Goal: Communication & Community: Share content

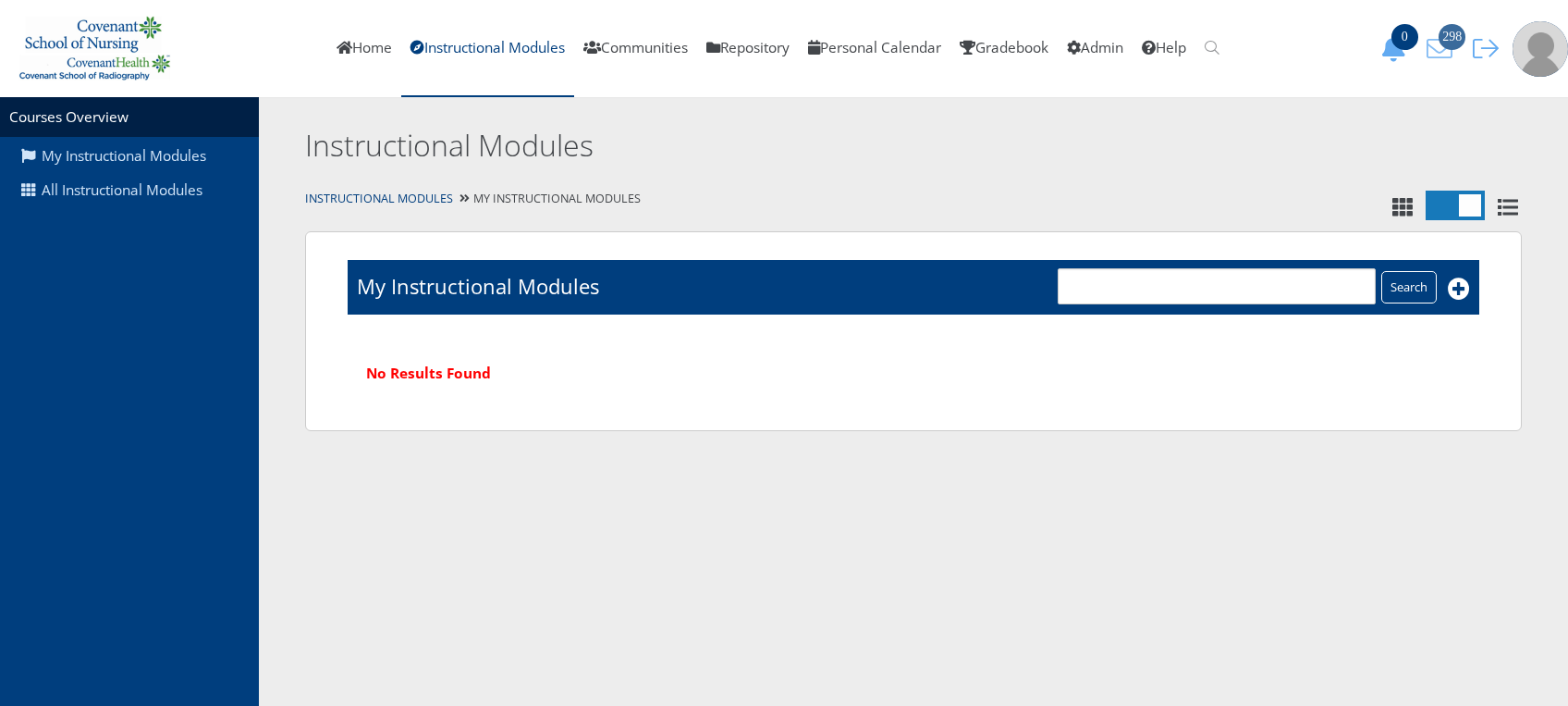
click at [1459, 43] on span "298" at bounding box center [1452, 37] width 27 height 26
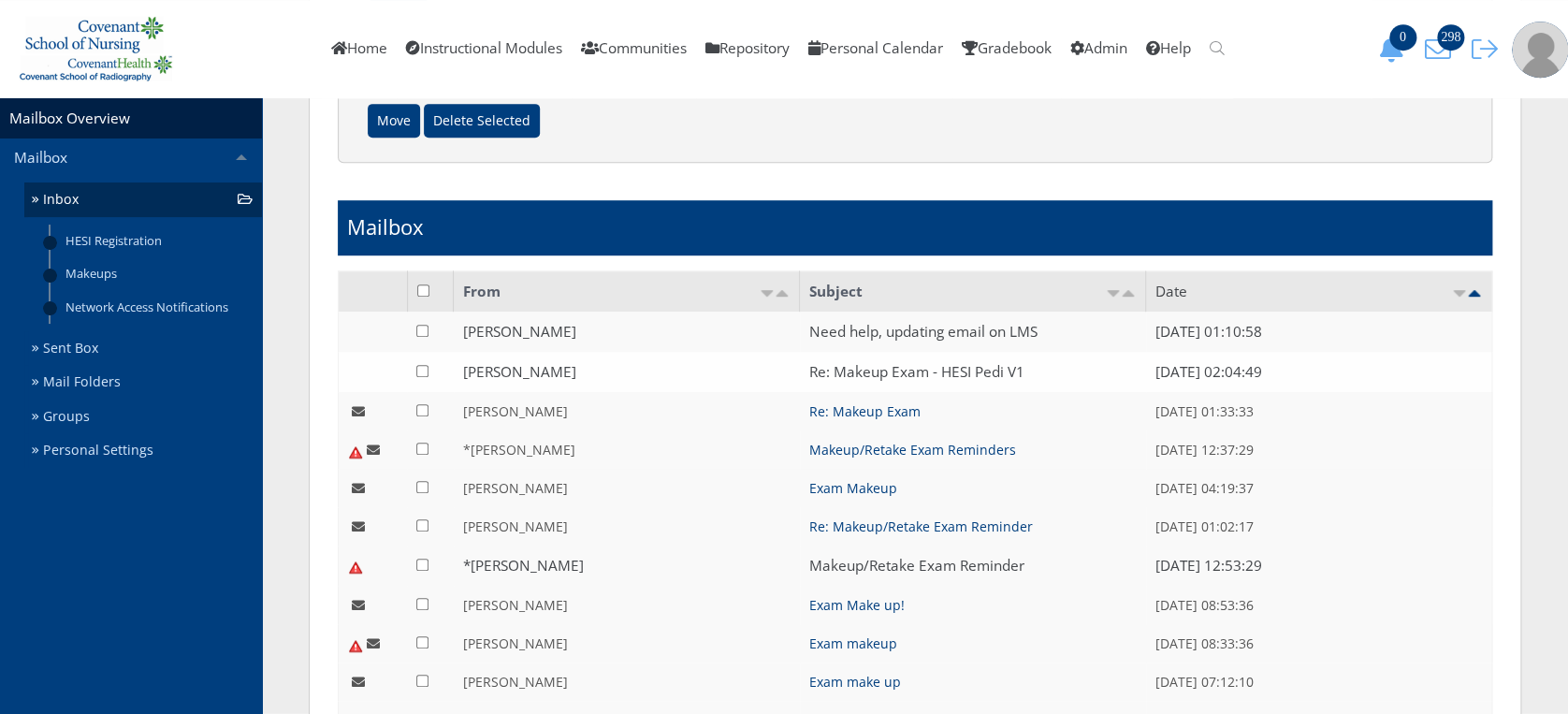
scroll to position [442, 0]
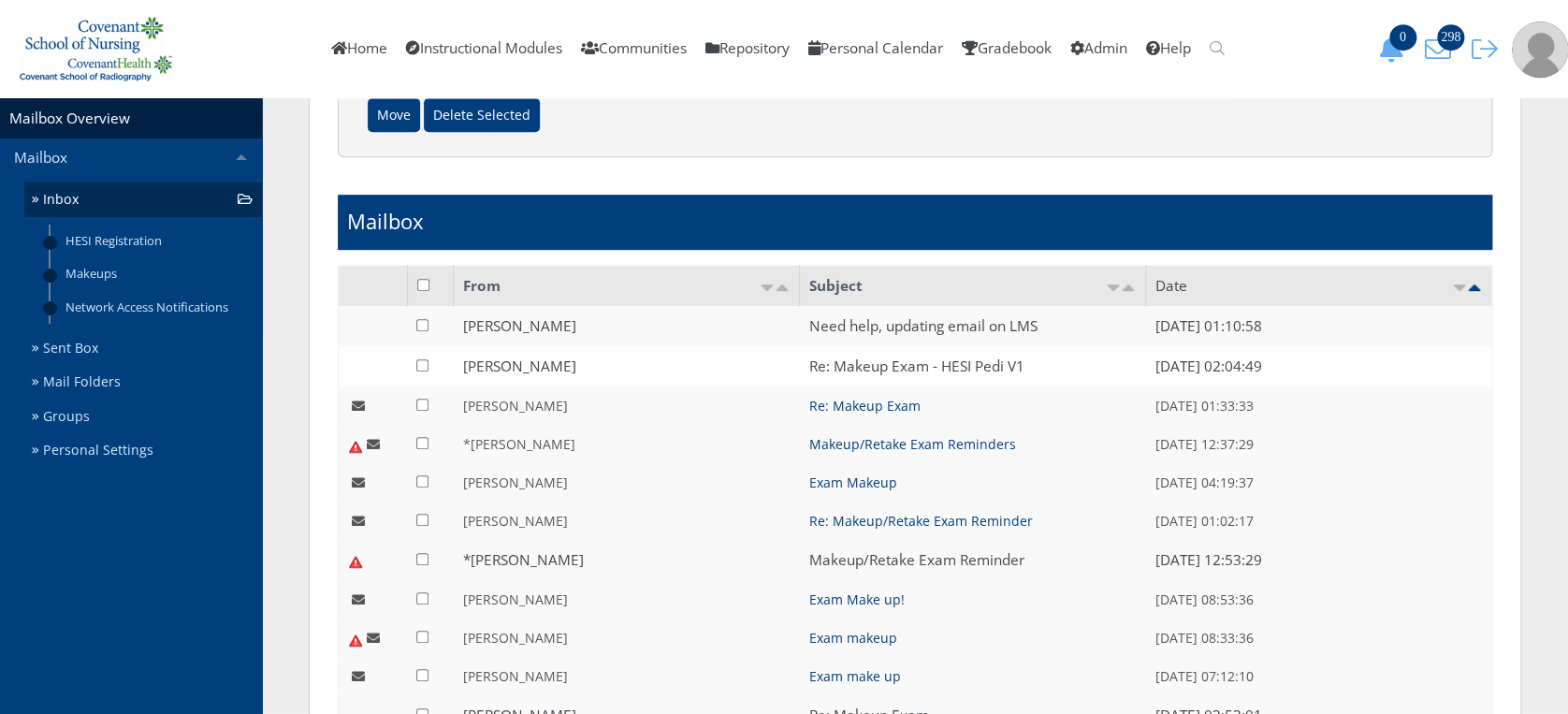
click at [117, 349] on link "Sent Box" at bounding box center [143, 348] width 238 height 34
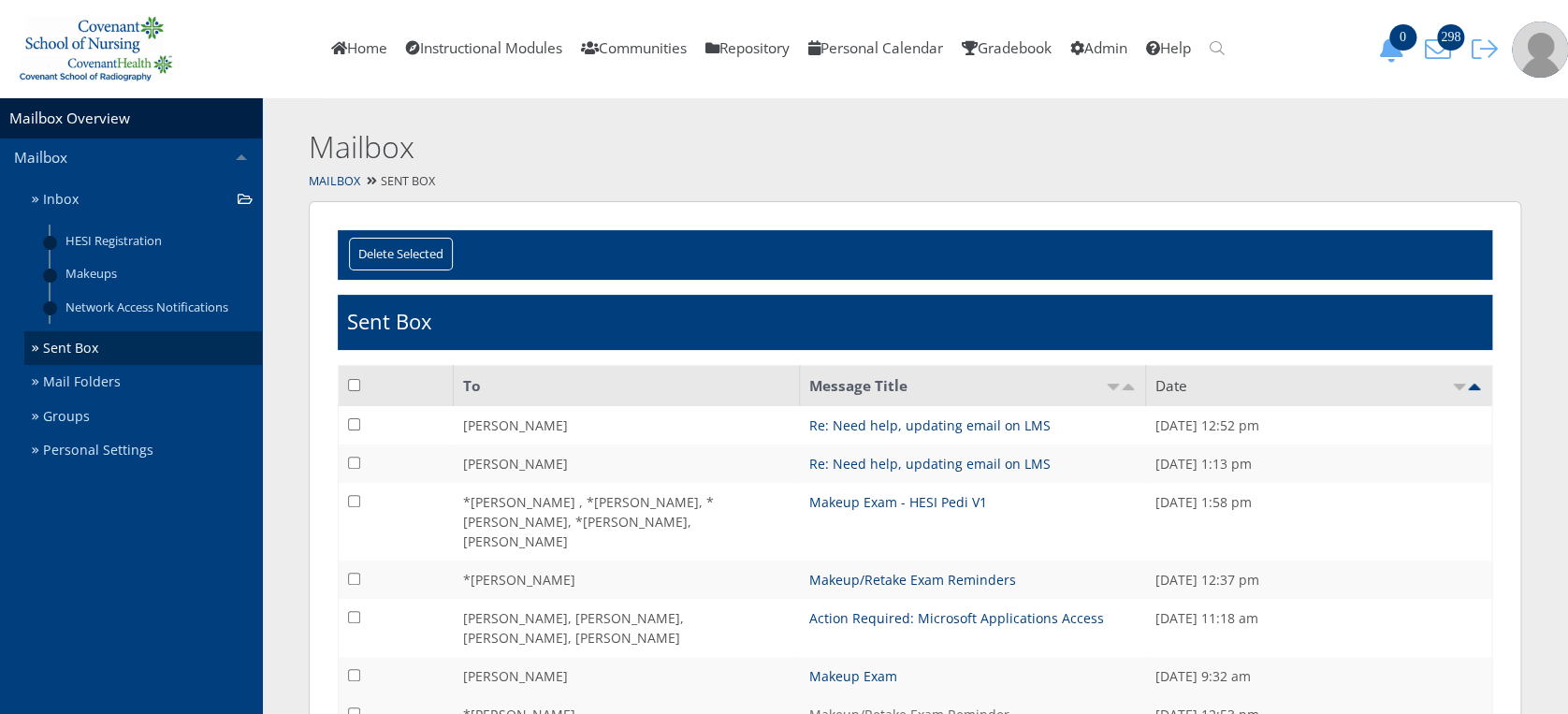
click at [913, 705] on link "Makeup/Retake Exam Reminder" at bounding box center [909, 714] width 201 height 18
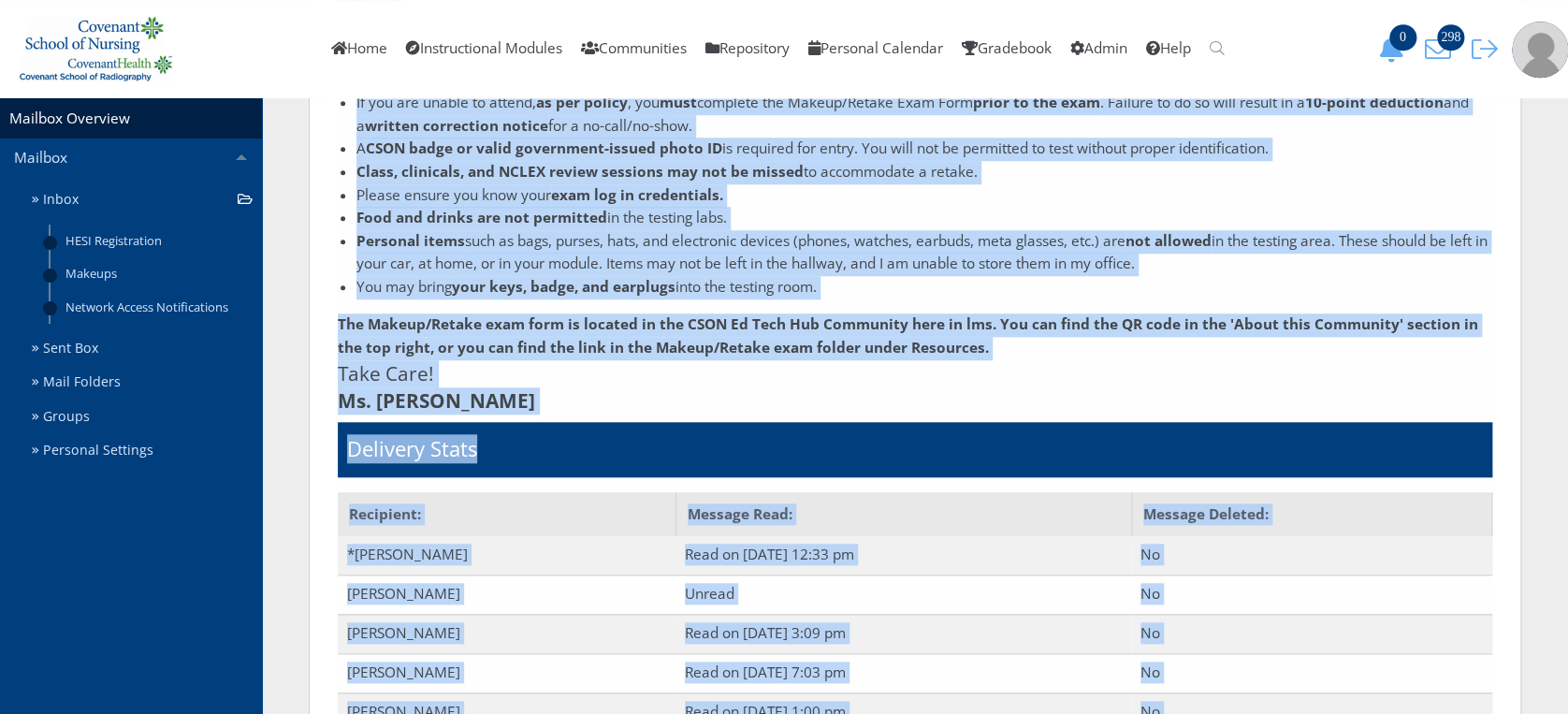
scroll to position [959, 0]
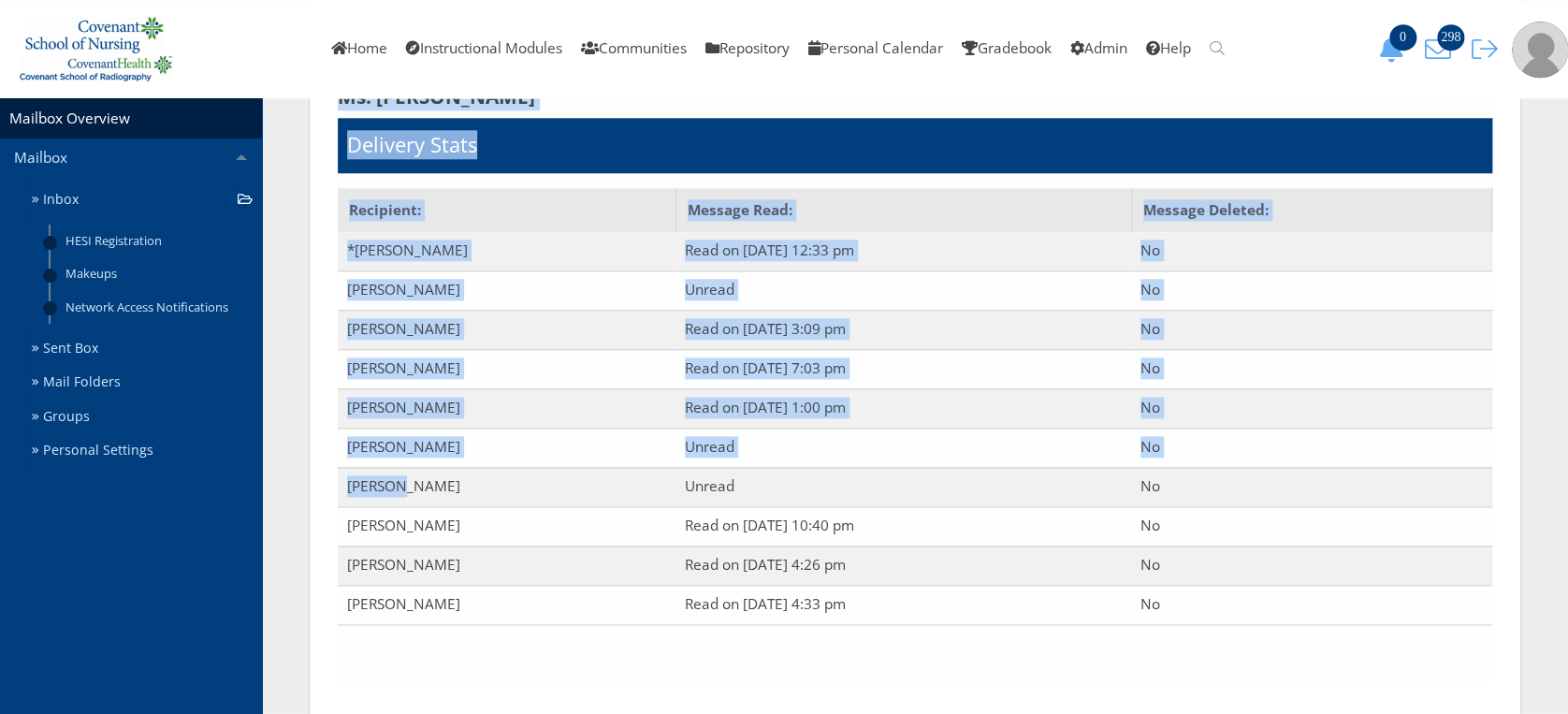
drag, startPoint x: 336, startPoint y: 606, endPoint x: 401, endPoint y: 487, distance: 135.6
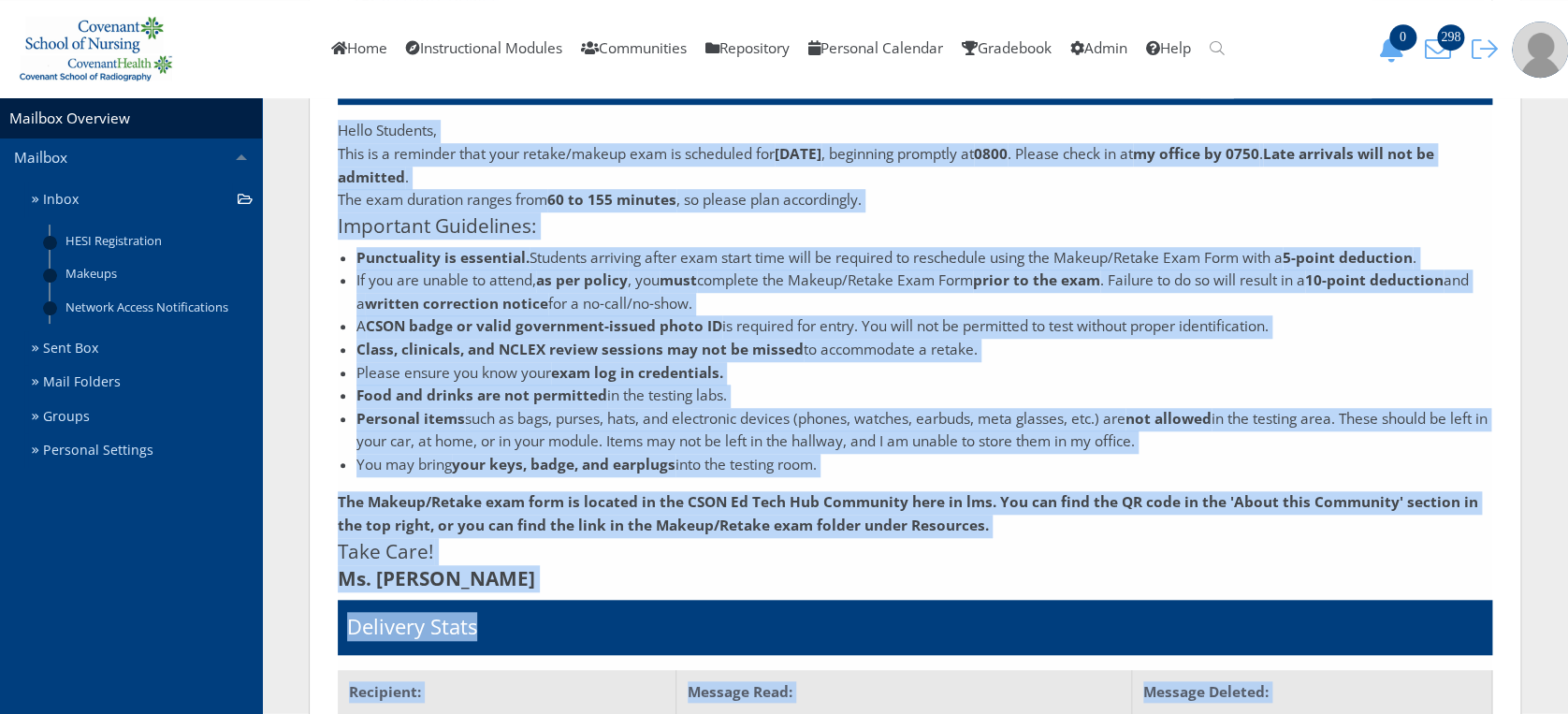
scroll to position [467, 0]
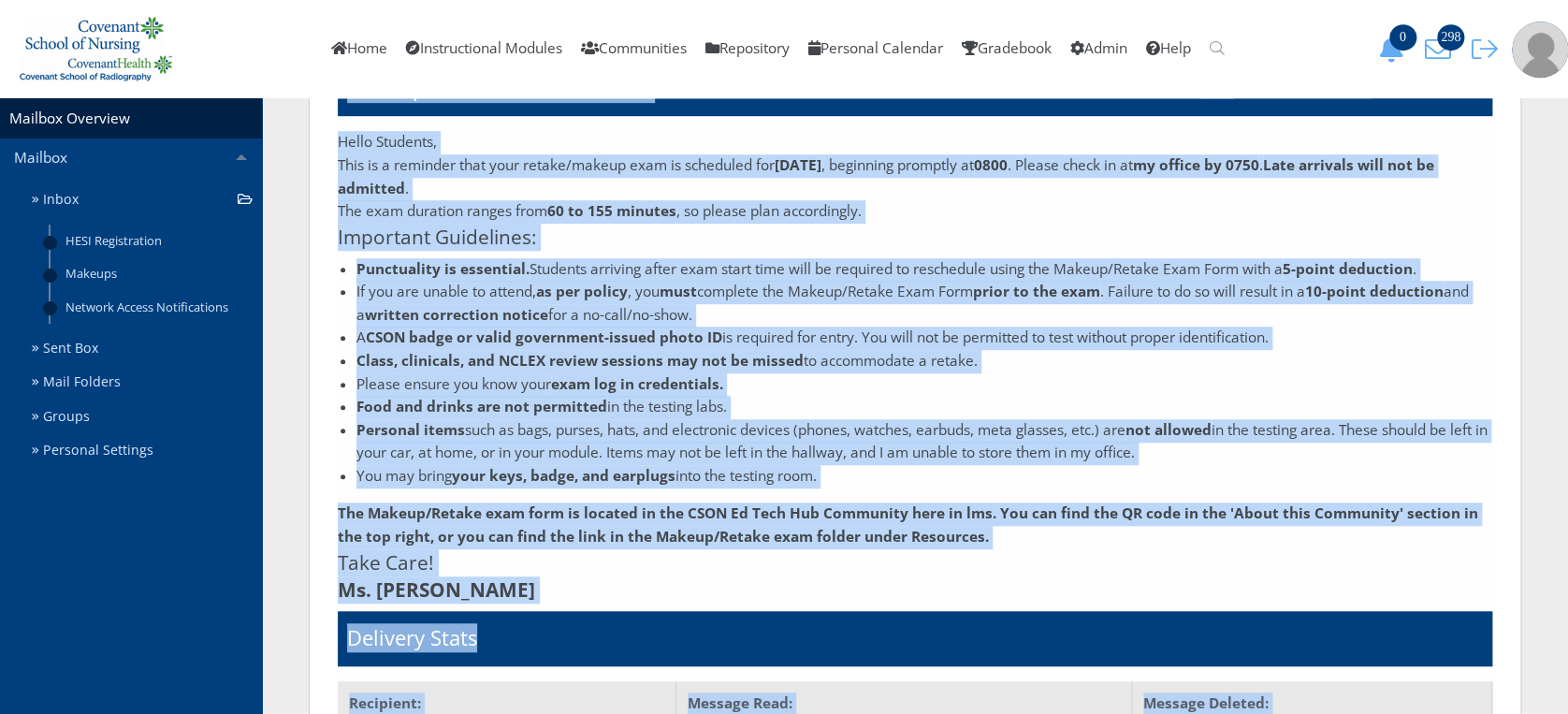
click at [342, 137] on p "Hello Students," at bounding box center [915, 143] width 1154 height 23
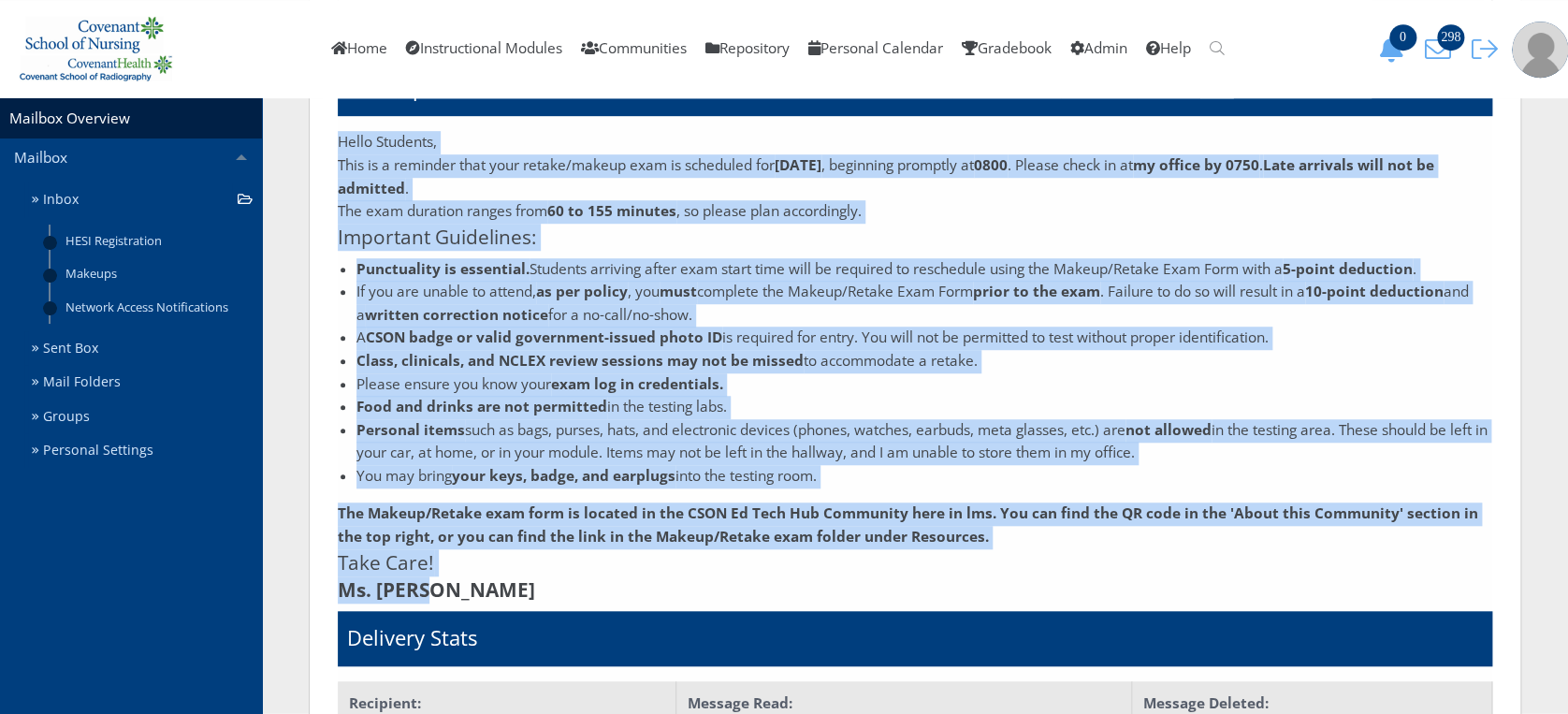
drag, startPoint x: 337, startPoint y: 137, endPoint x: 431, endPoint y: 587, distance: 459.7
click at [431, 587] on div "Hello Students, This is a reminder that your retake/makeup exam is scheduled fo…" at bounding box center [915, 367] width 1154 height 471
click at [1062, 432] on li "Personal items such as bags, purses, hats, and electronic devices (phones, watc…" at bounding box center [923, 441] width 1136 height 46
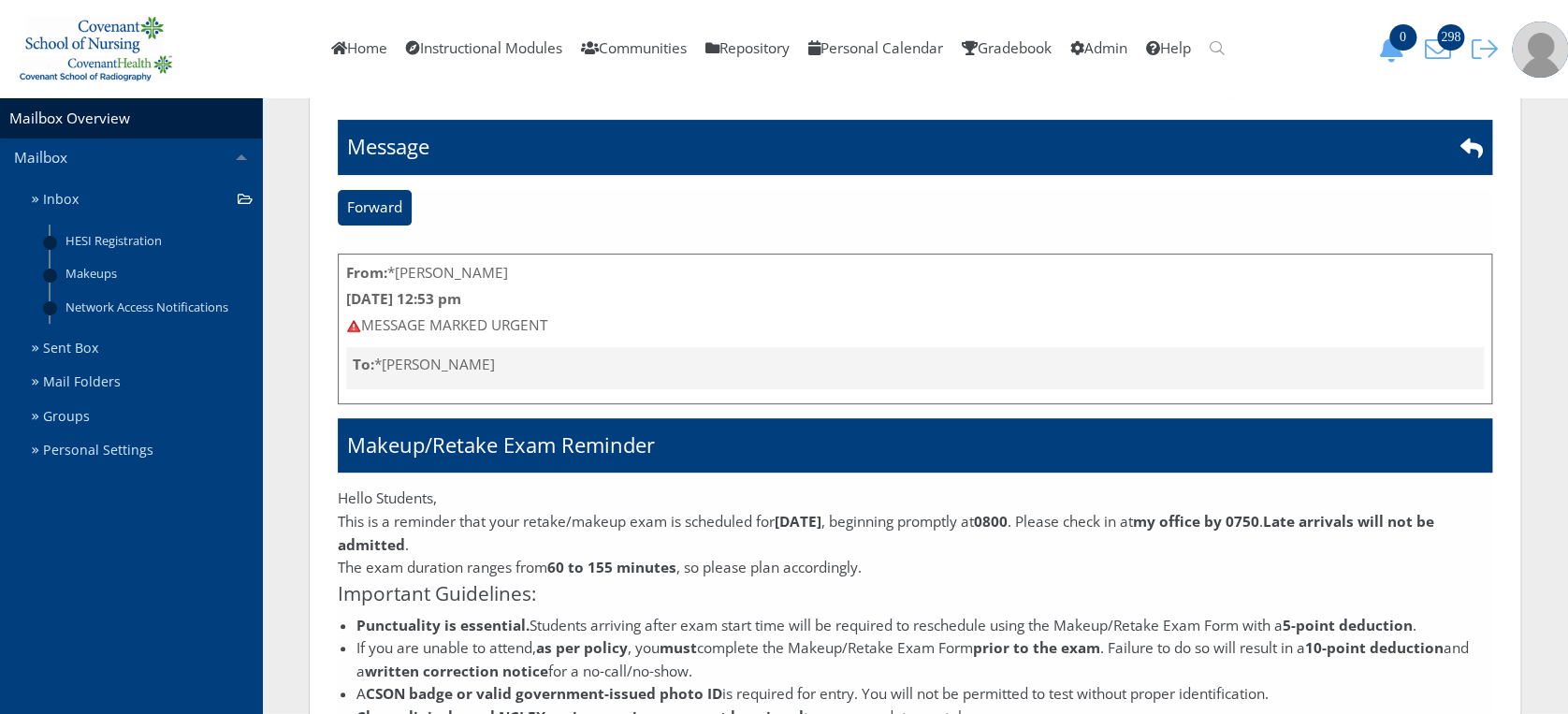
scroll to position [0, 0]
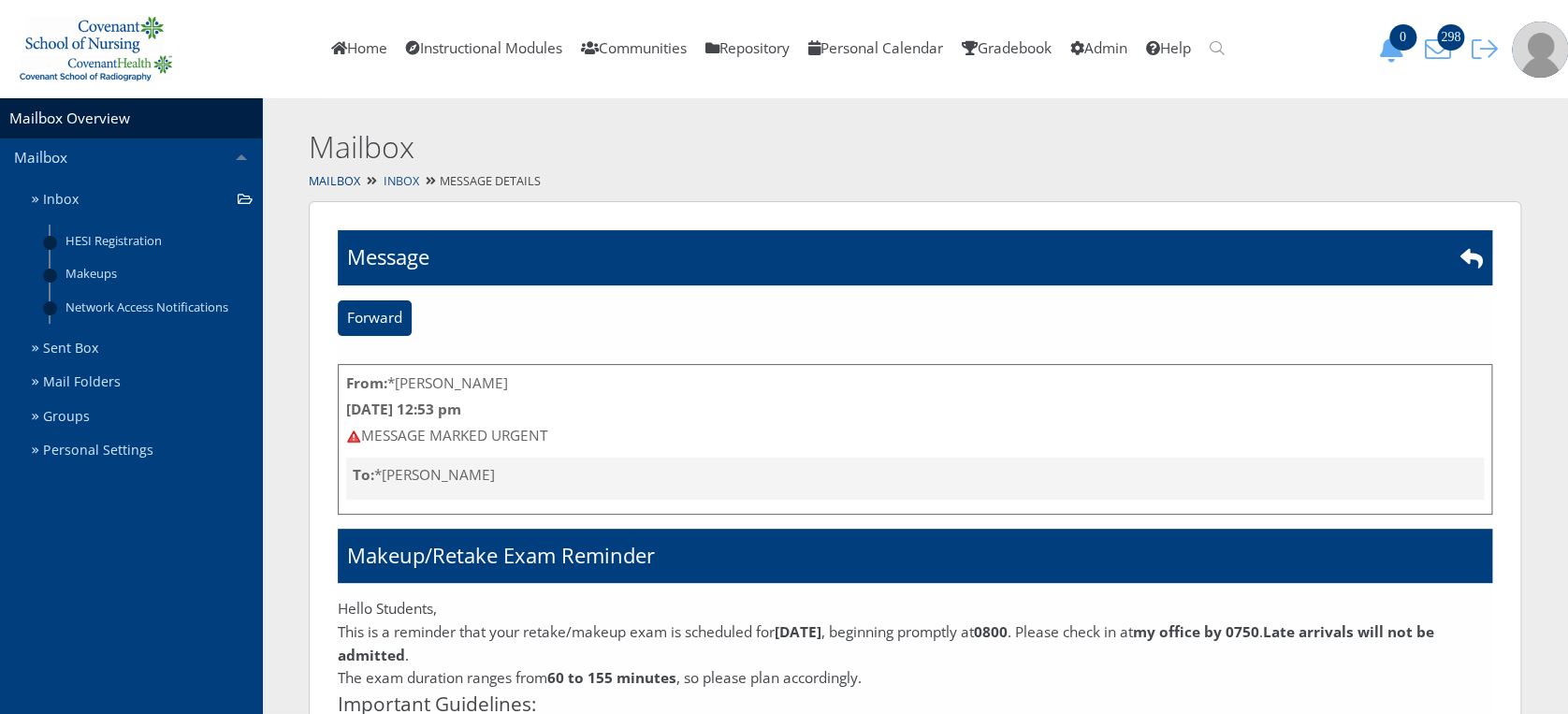
click at [410, 187] on link "Inbox" at bounding box center [401, 181] width 35 height 16
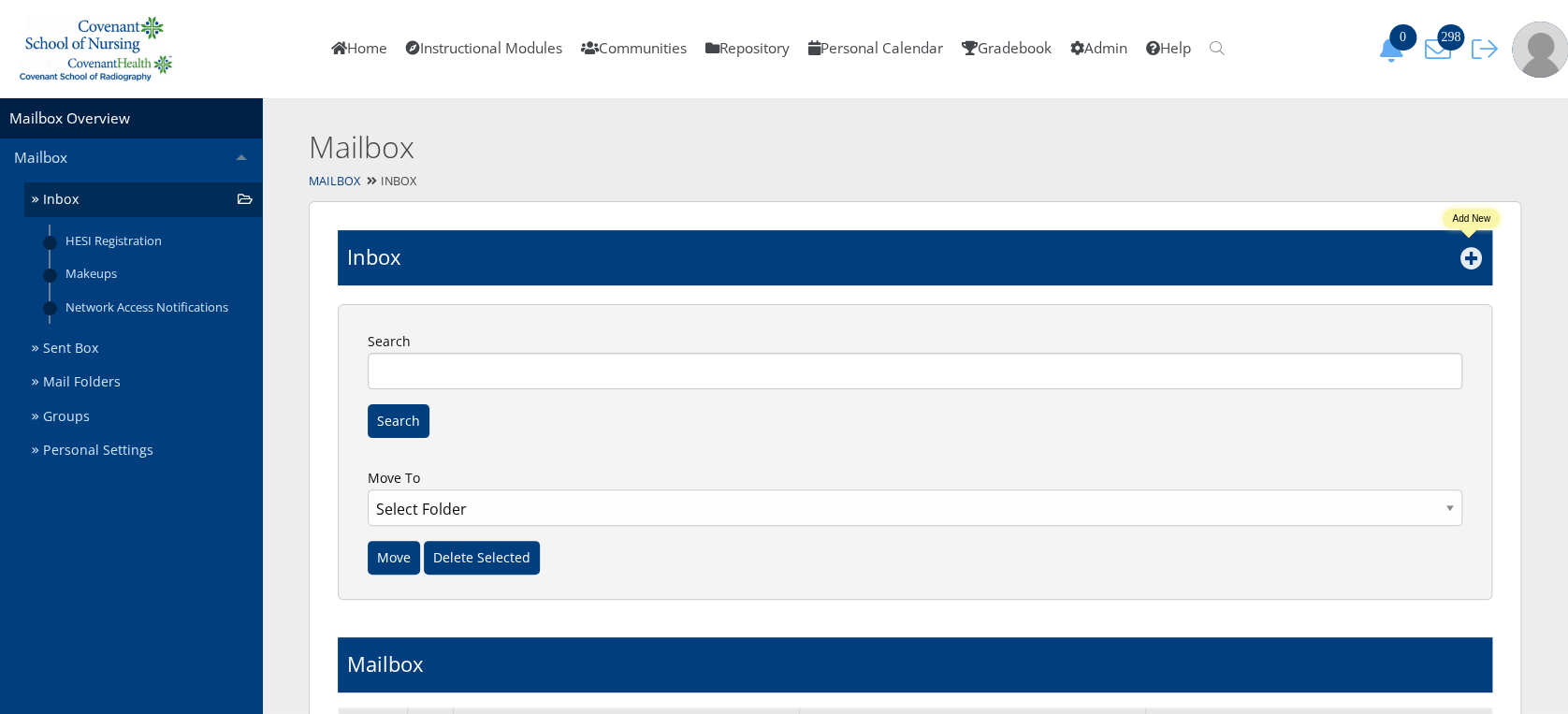
click at [1469, 250] on icon at bounding box center [1471, 257] width 22 height 22
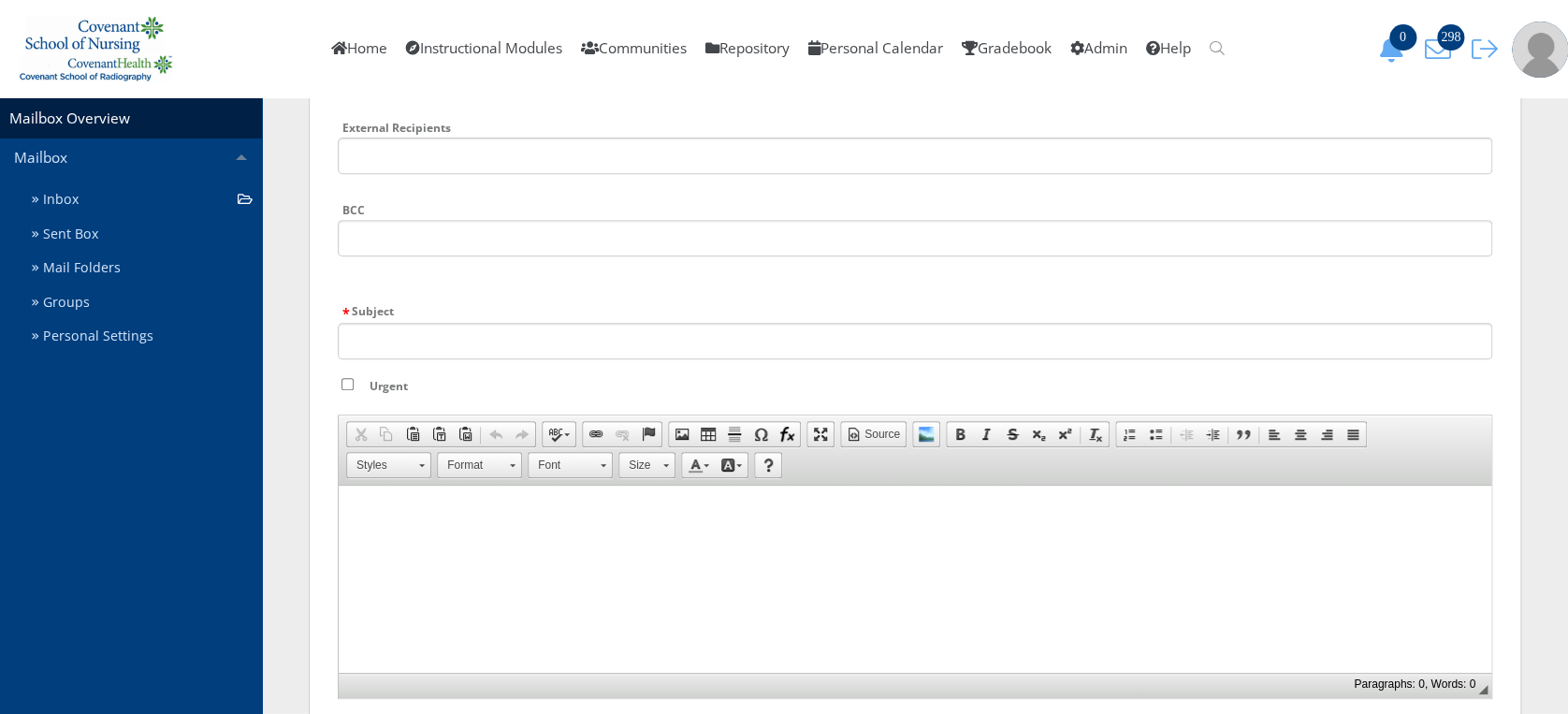
scroll to position [310, 0]
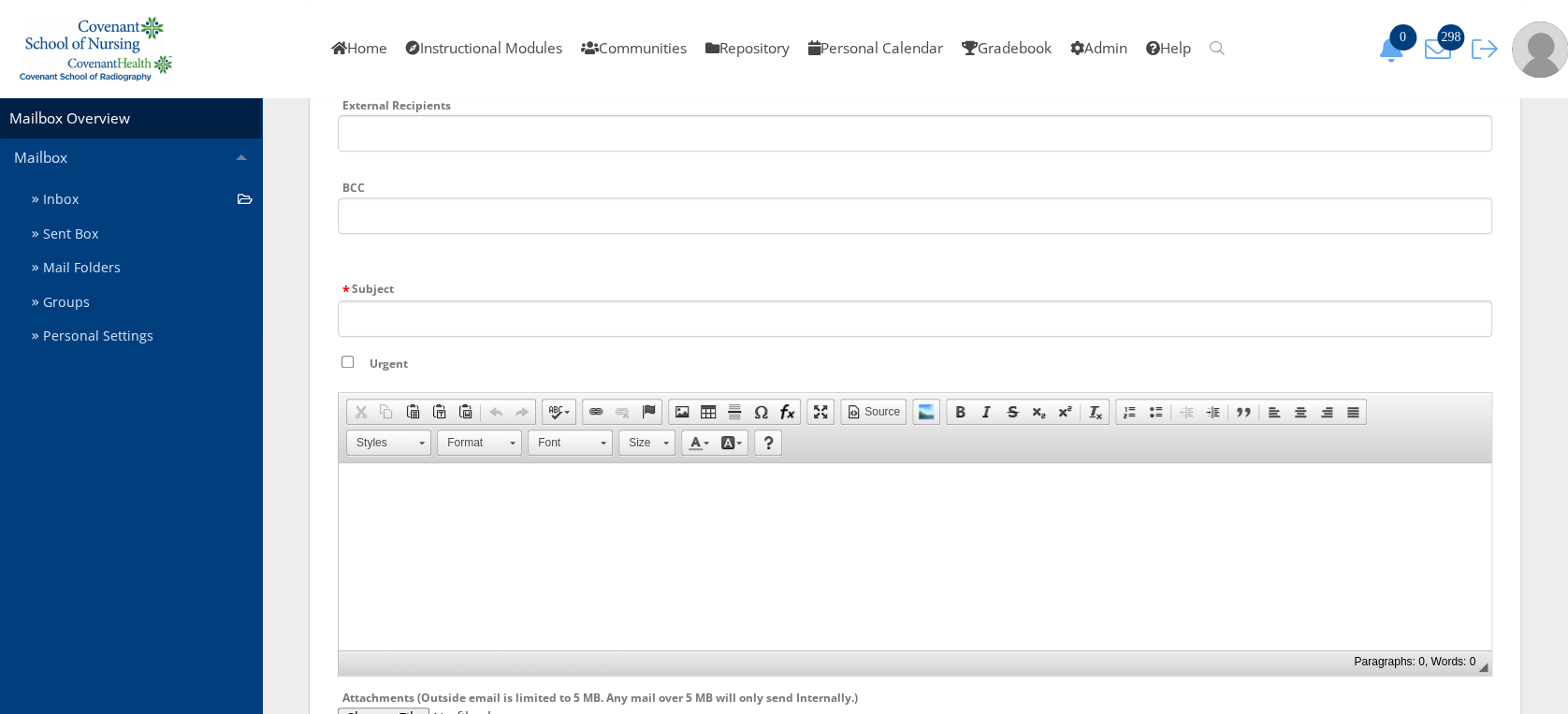
click at [915, 471] on html at bounding box center [915, 486] width 1152 height 47
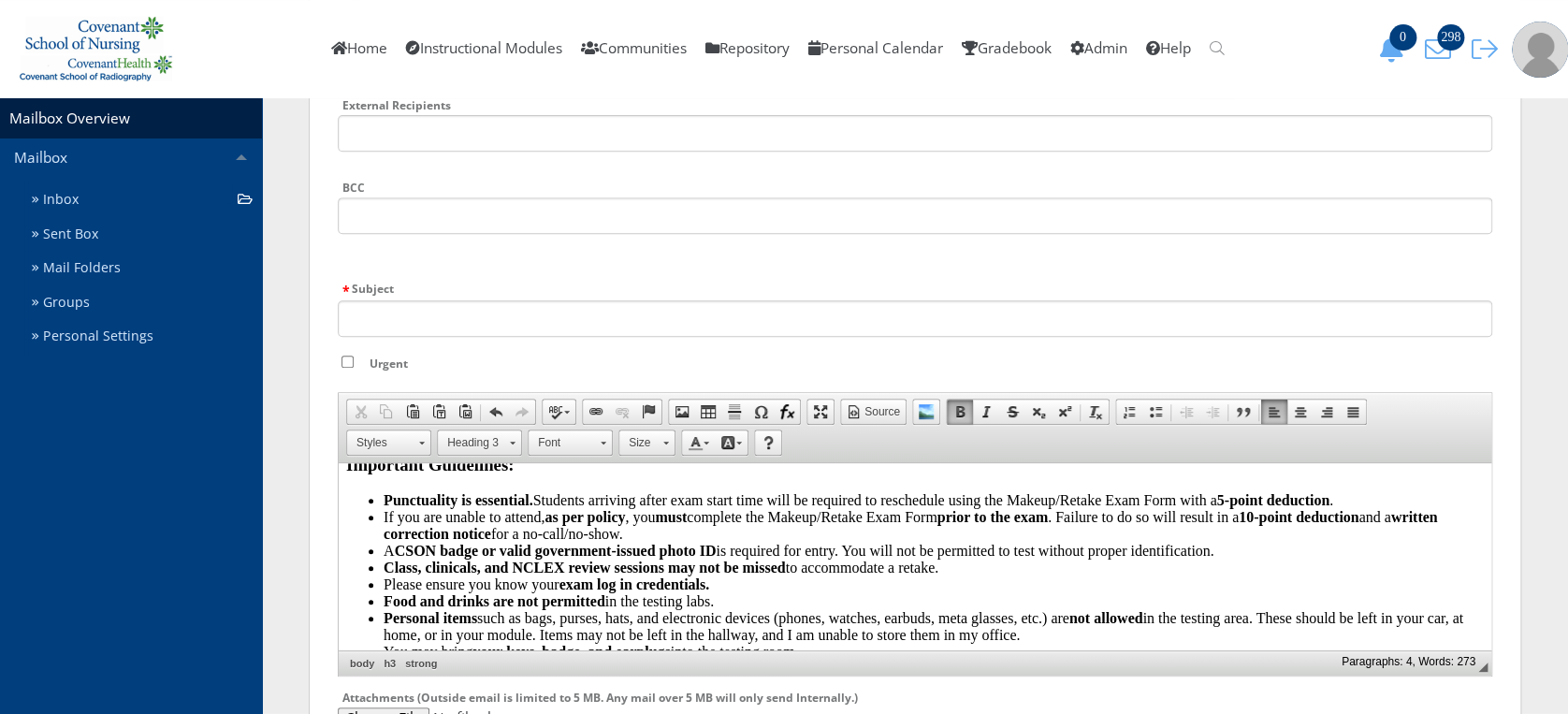
scroll to position [0, 0]
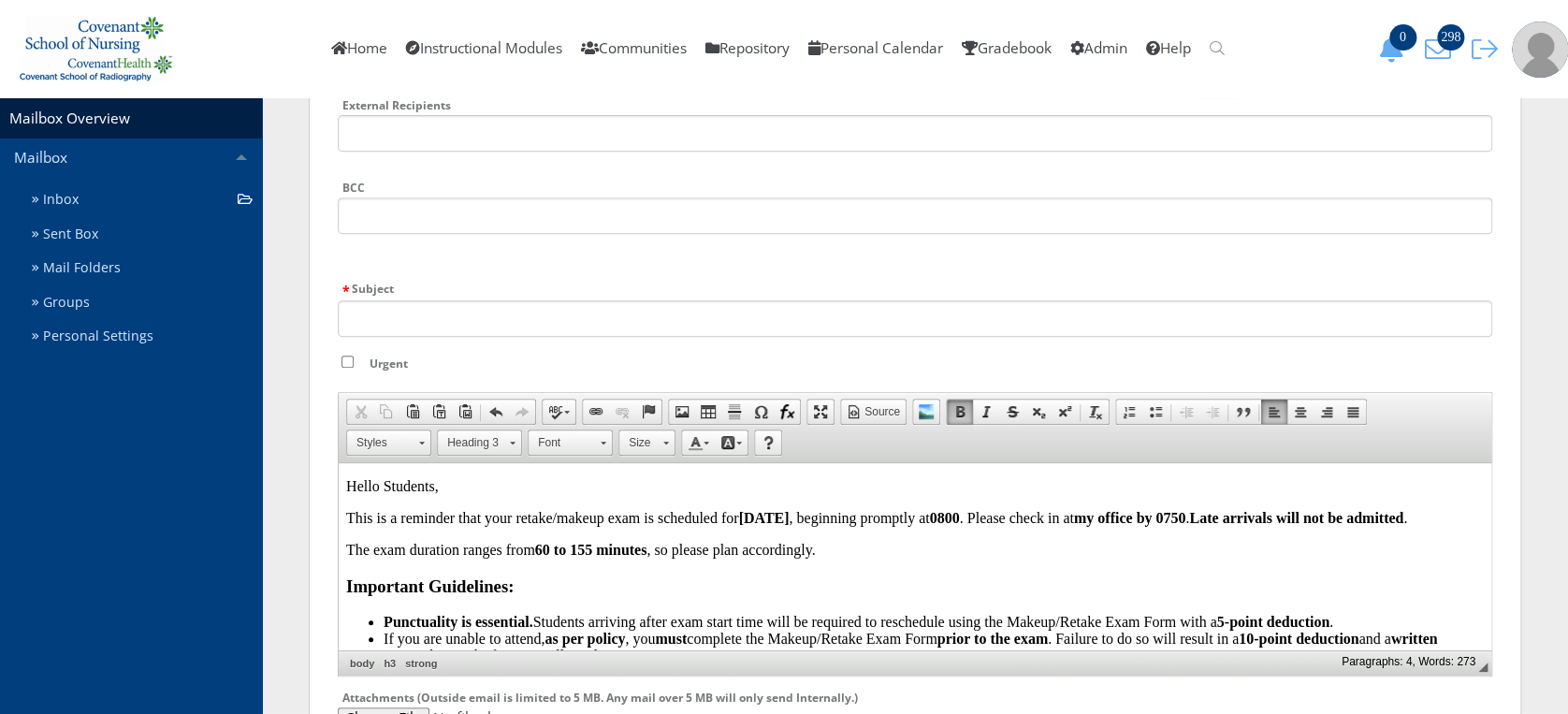
click at [788, 514] on strong "[DATE]" at bounding box center [764, 517] width 51 height 16
drag, startPoint x: 1476, startPoint y: 609, endPoint x: 1880, endPoint y: 922, distance: 511.1
drag, startPoint x: 1480, startPoint y: 518, endPoint x: 1821, endPoint y: 915, distance: 523.3
click at [815, 308] on input "Subject" at bounding box center [915, 318] width 1154 height 36
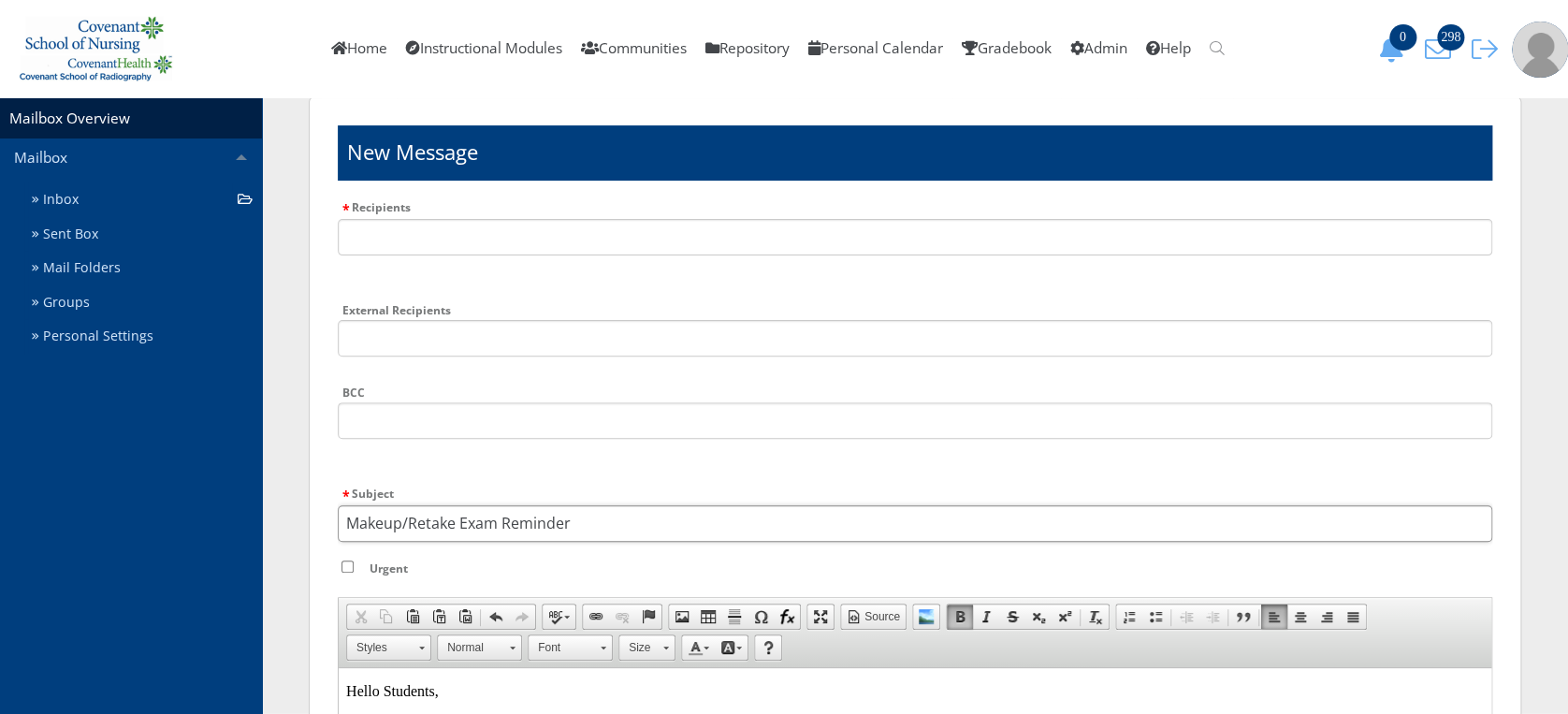
scroll to position [46, 0]
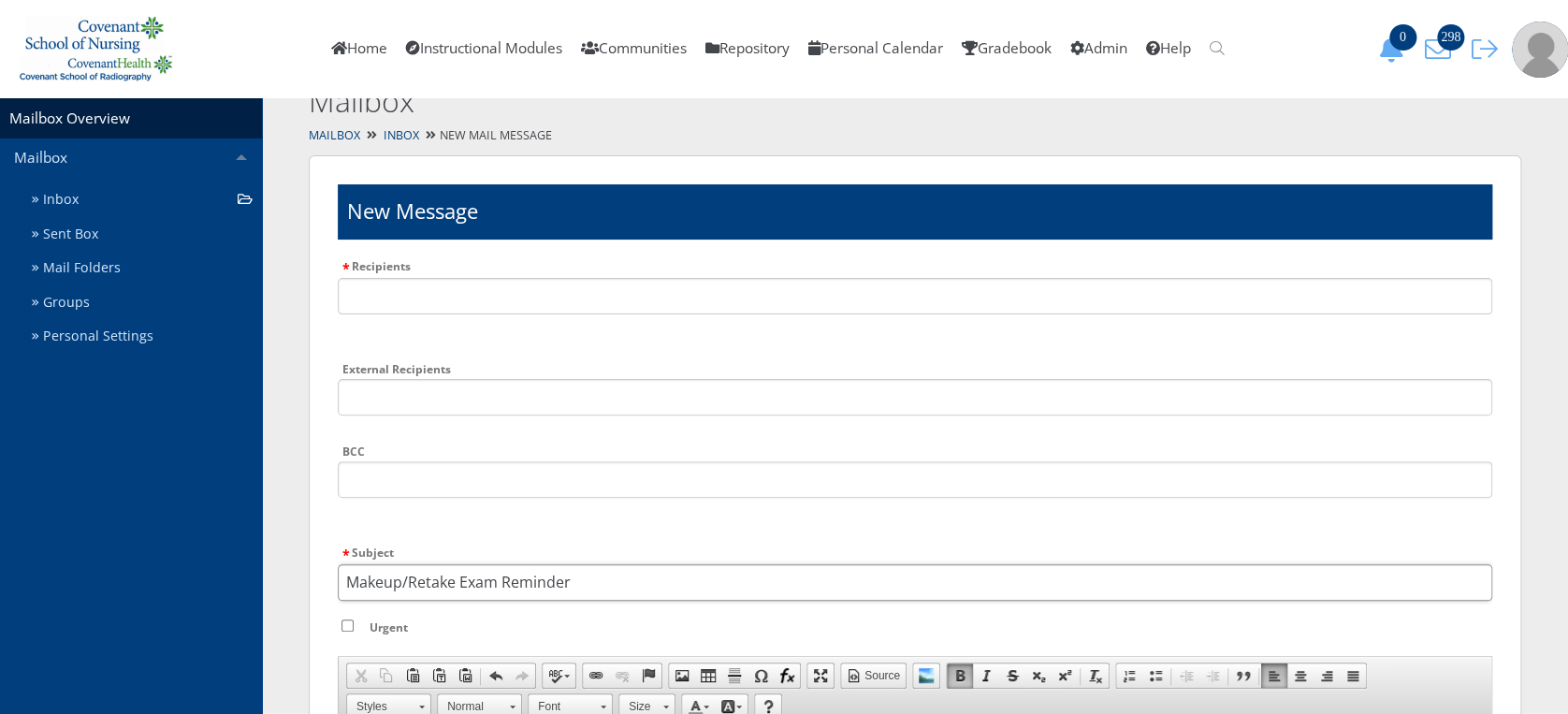
type input "Makeup/Retake Exam Reminder"
click at [342, 624] on input "Urgent" at bounding box center [347, 625] width 12 height 12
checkbox input "true"
click at [460, 298] on input "text" at bounding box center [915, 295] width 1154 height 36
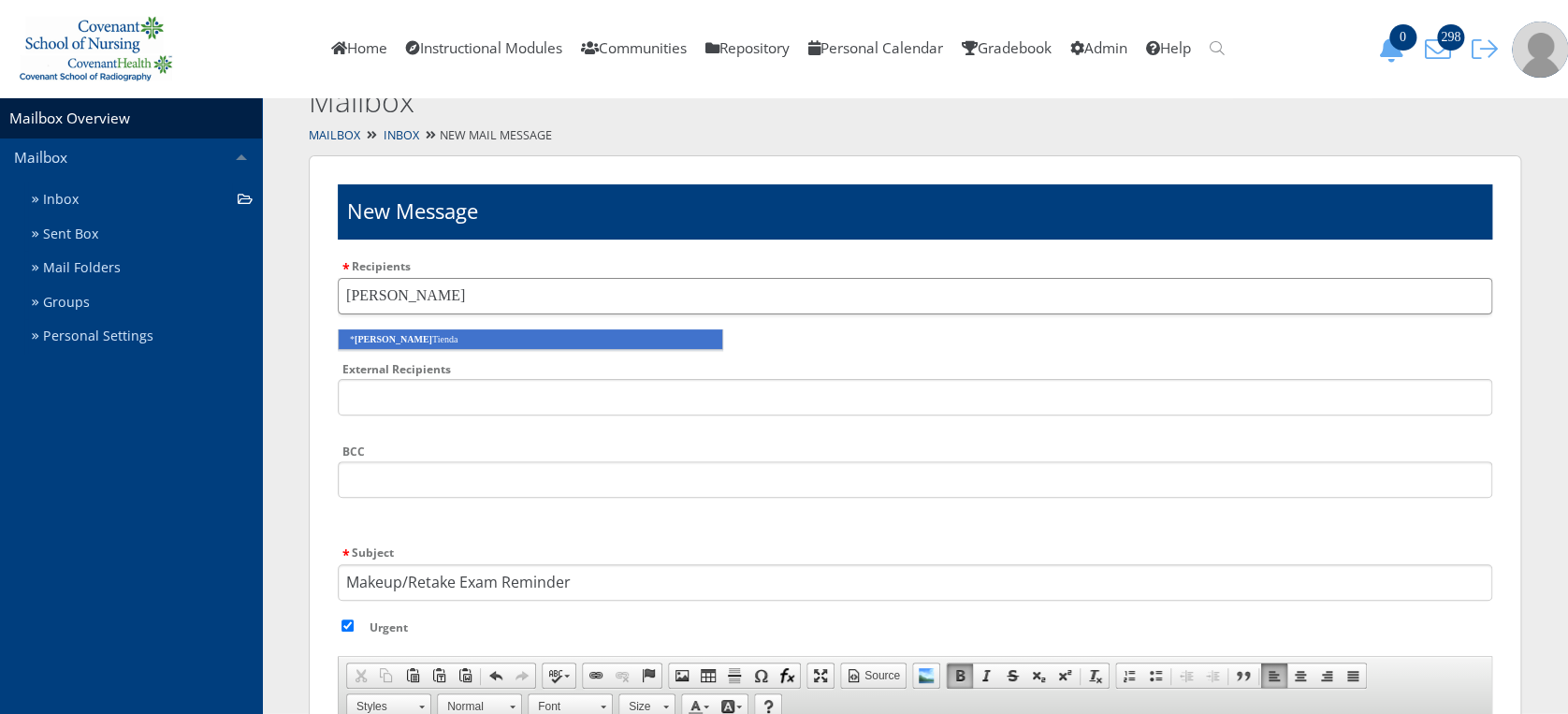
type input "elisa"
click at [424, 333] on li "* Elisa Tienda" at bounding box center [530, 339] width 385 height 21
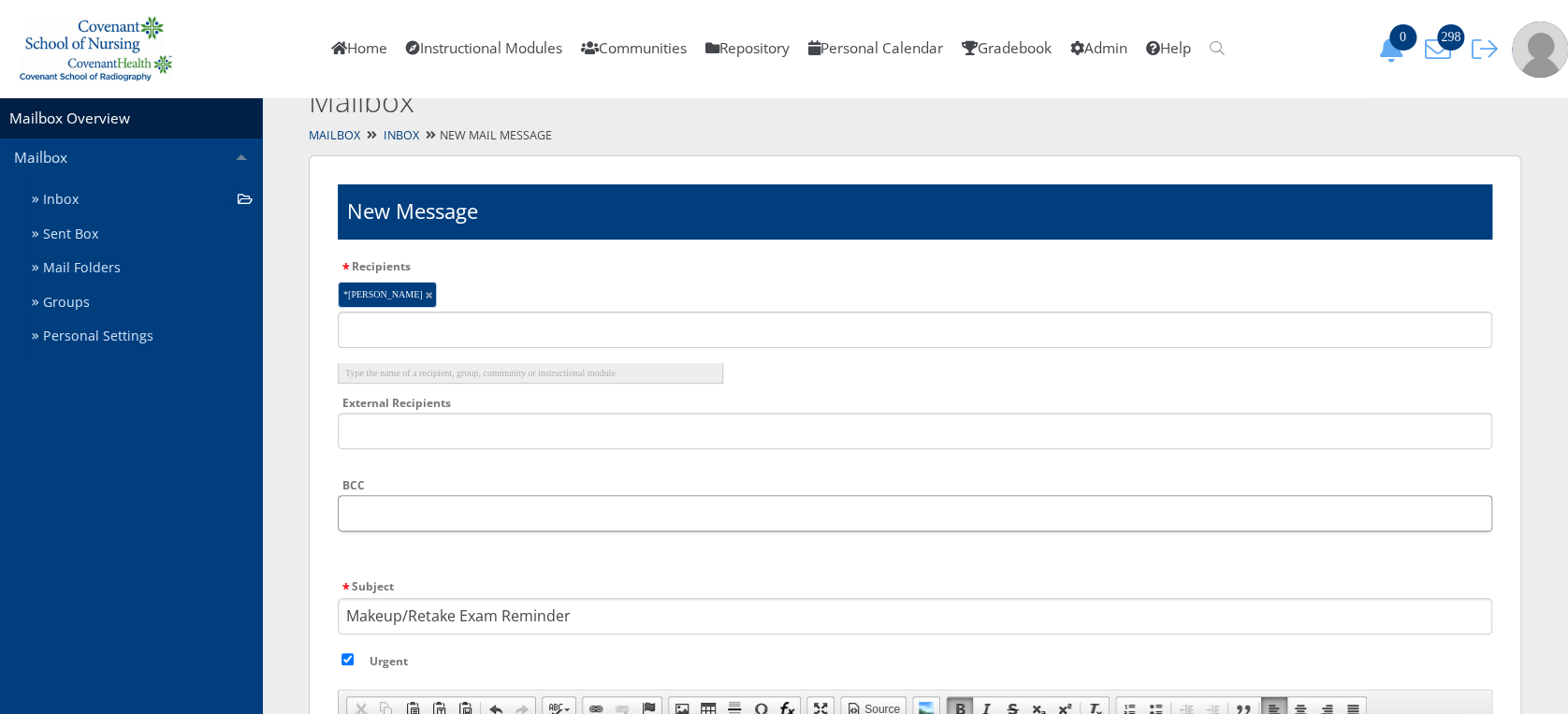
click at [397, 508] on input "text" at bounding box center [915, 513] width 1154 height 36
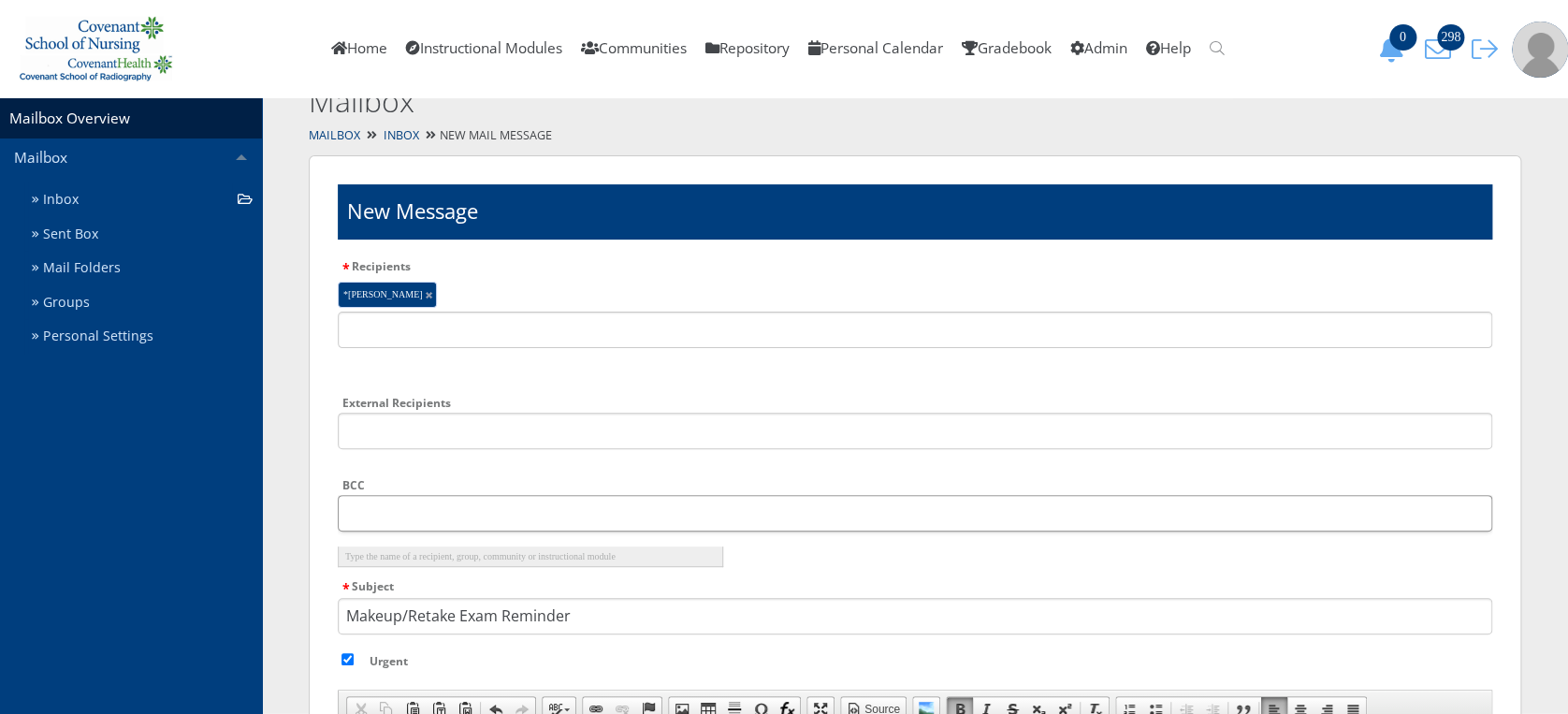
click at [397, 508] on input "text" at bounding box center [915, 513] width 1154 height 36
click at [470, 518] on input "text" at bounding box center [915, 513] width 1154 height 36
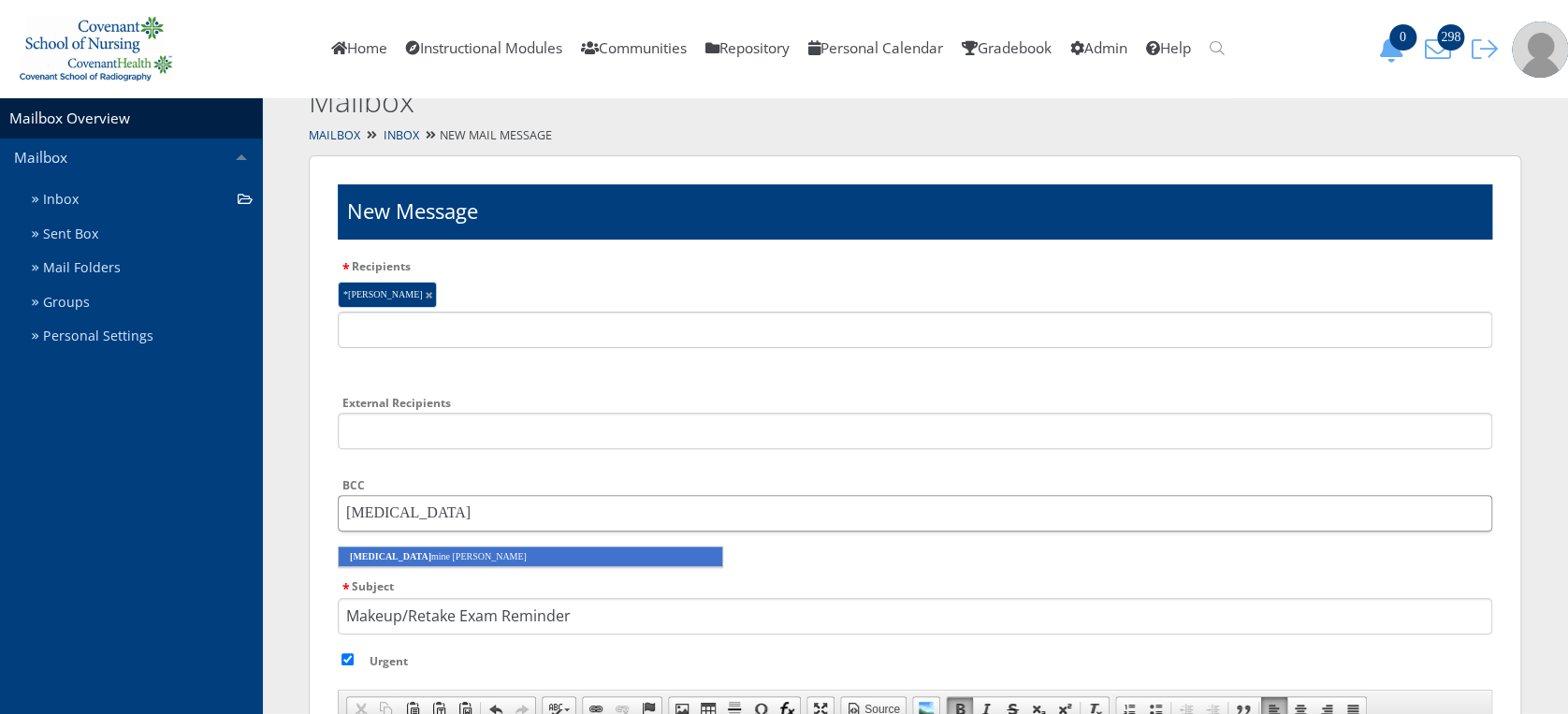
type input "yaz"
click at [478, 557] on li "Yaz mine Reyes" at bounding box center [530, 557] width 385 height 21
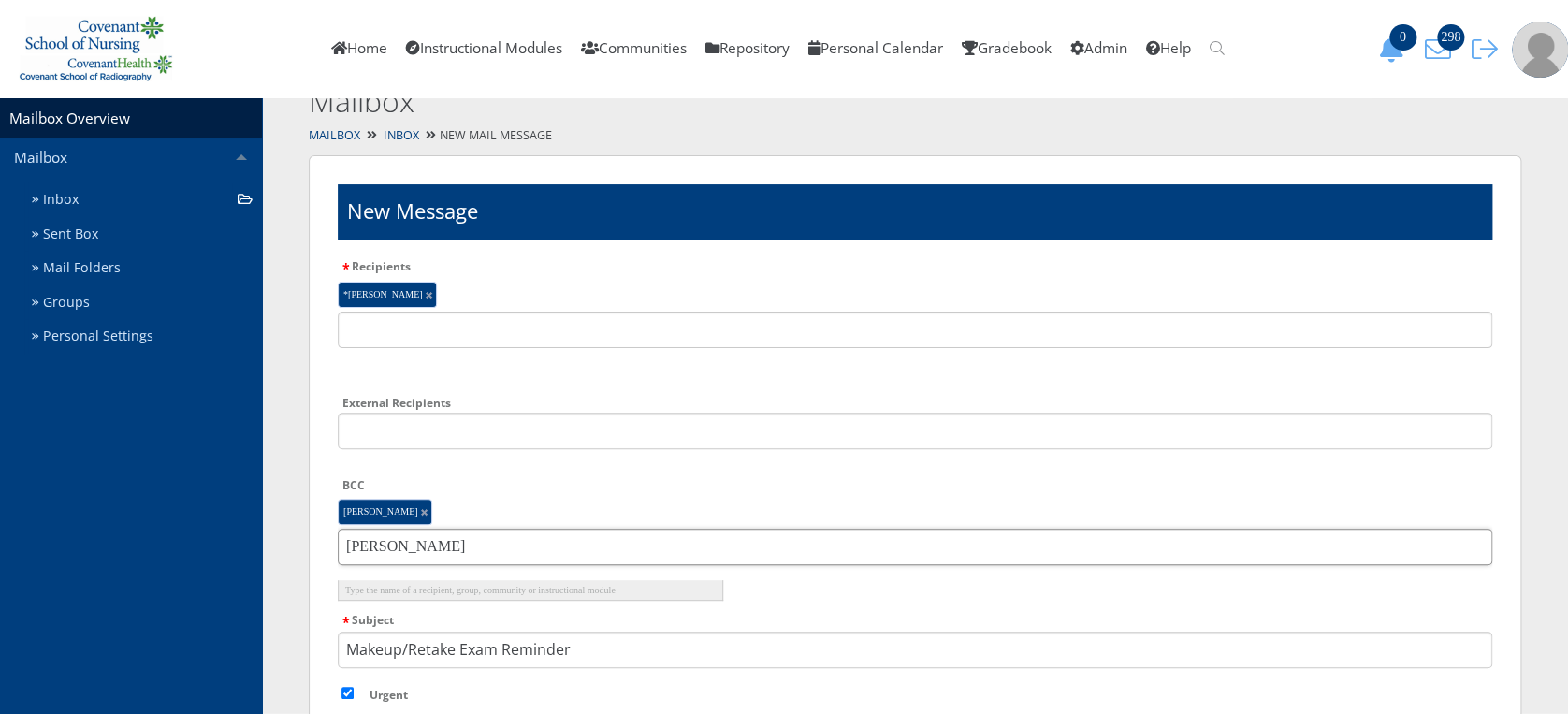
click at [470, 545] on input "ybarra" at bounding box center [915, 546] width 1154 height 36
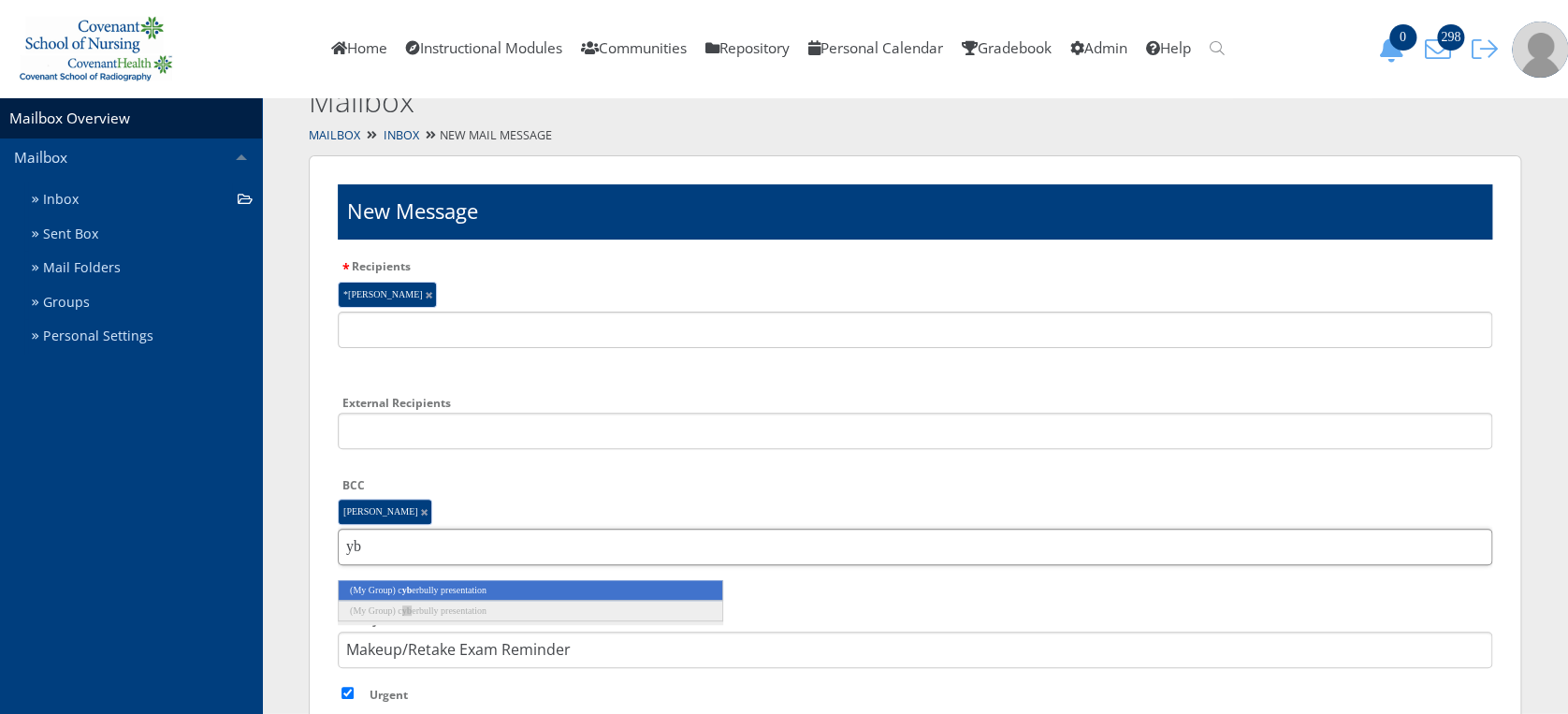
type input "y"
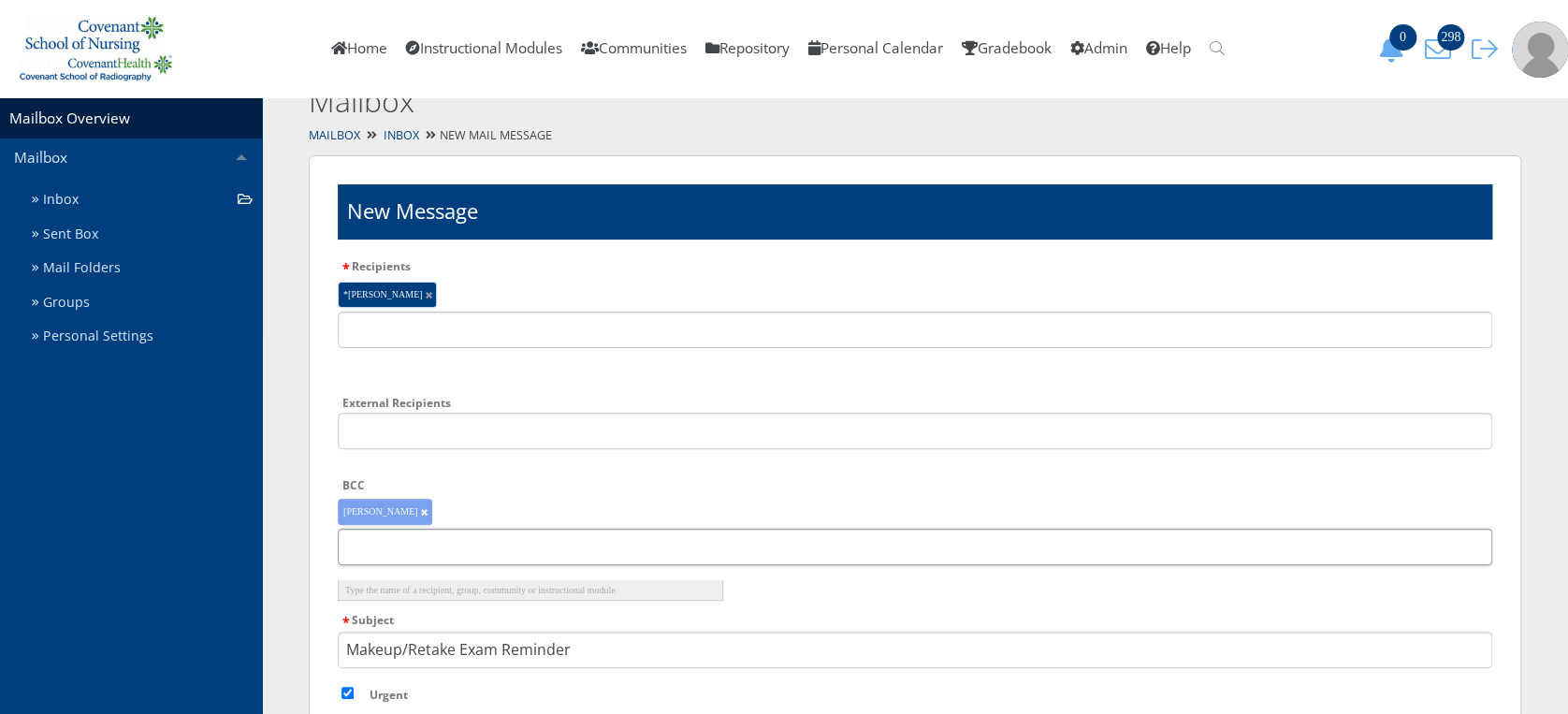
click at [470, 545] on input "text" at bounding box center [915, 546] width 1154 height 36
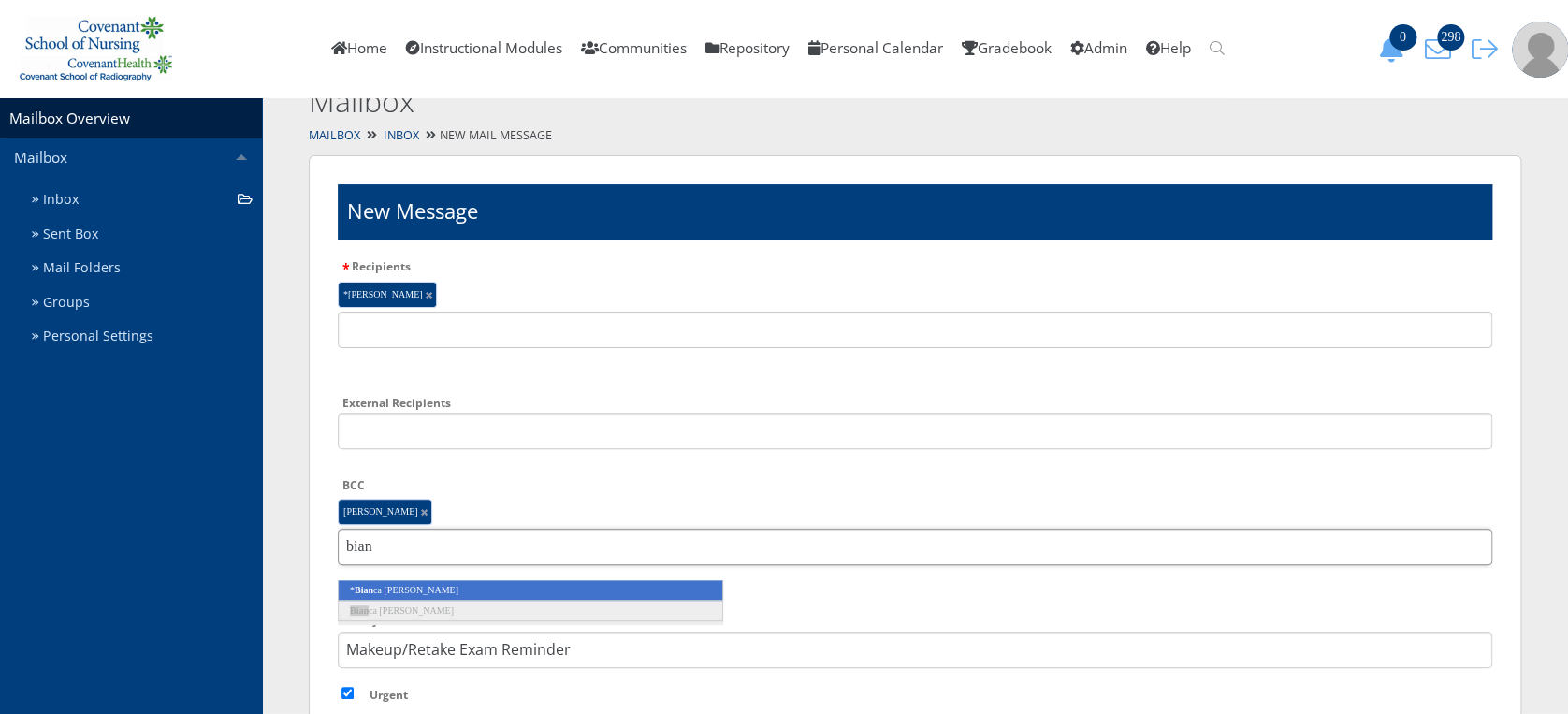
type input "bian"
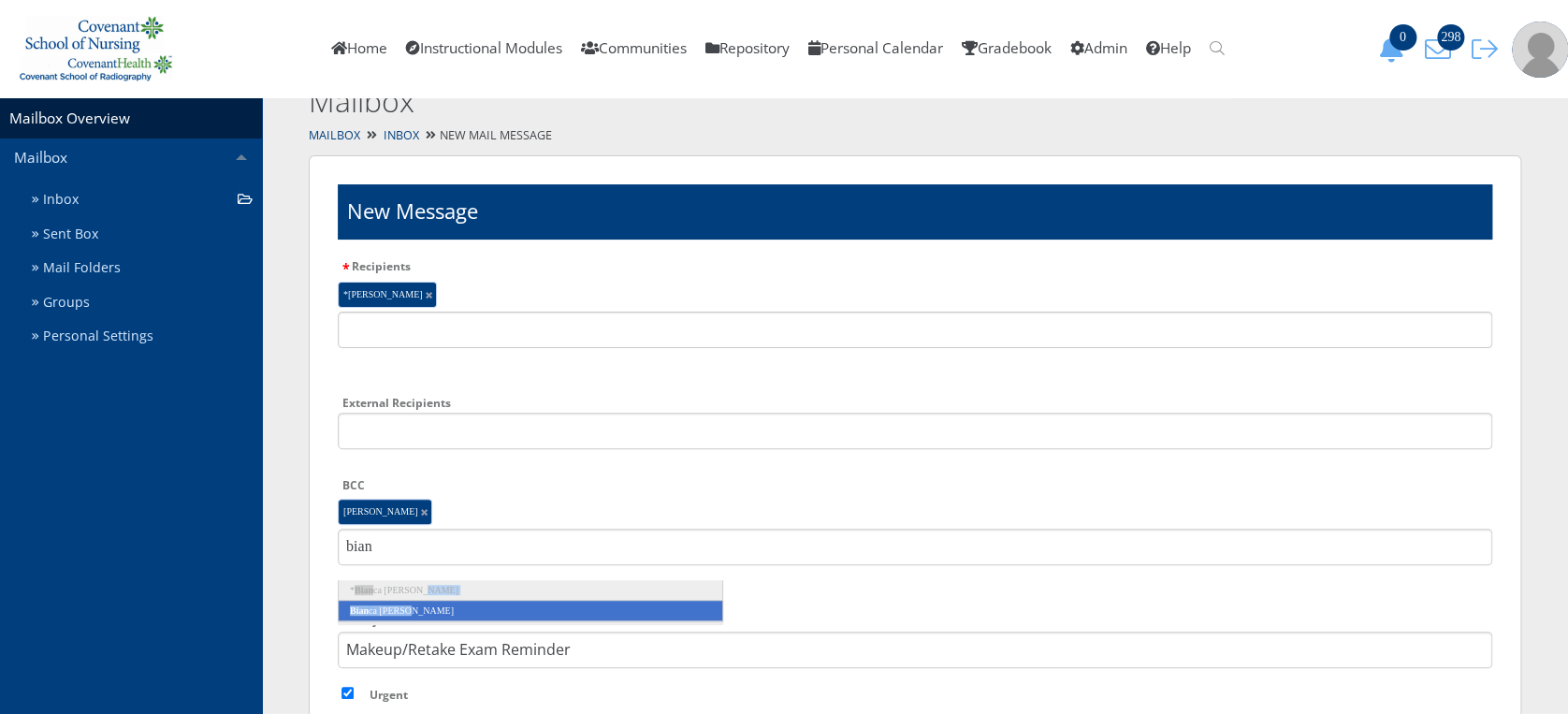
drag, startPoint x: 456, startPoint y: 589, endPoint x: 439, endPoint y: 614, distance: 30.2
click at [439, 614] on ul "* Bian ca Castillo Bian ca Ibarra" at bounding box center [530, 602] width 385 height 45
click at [439, 614] on li "Bian ca Ibarra" at bounding box center [530, 610] width 385 height 21
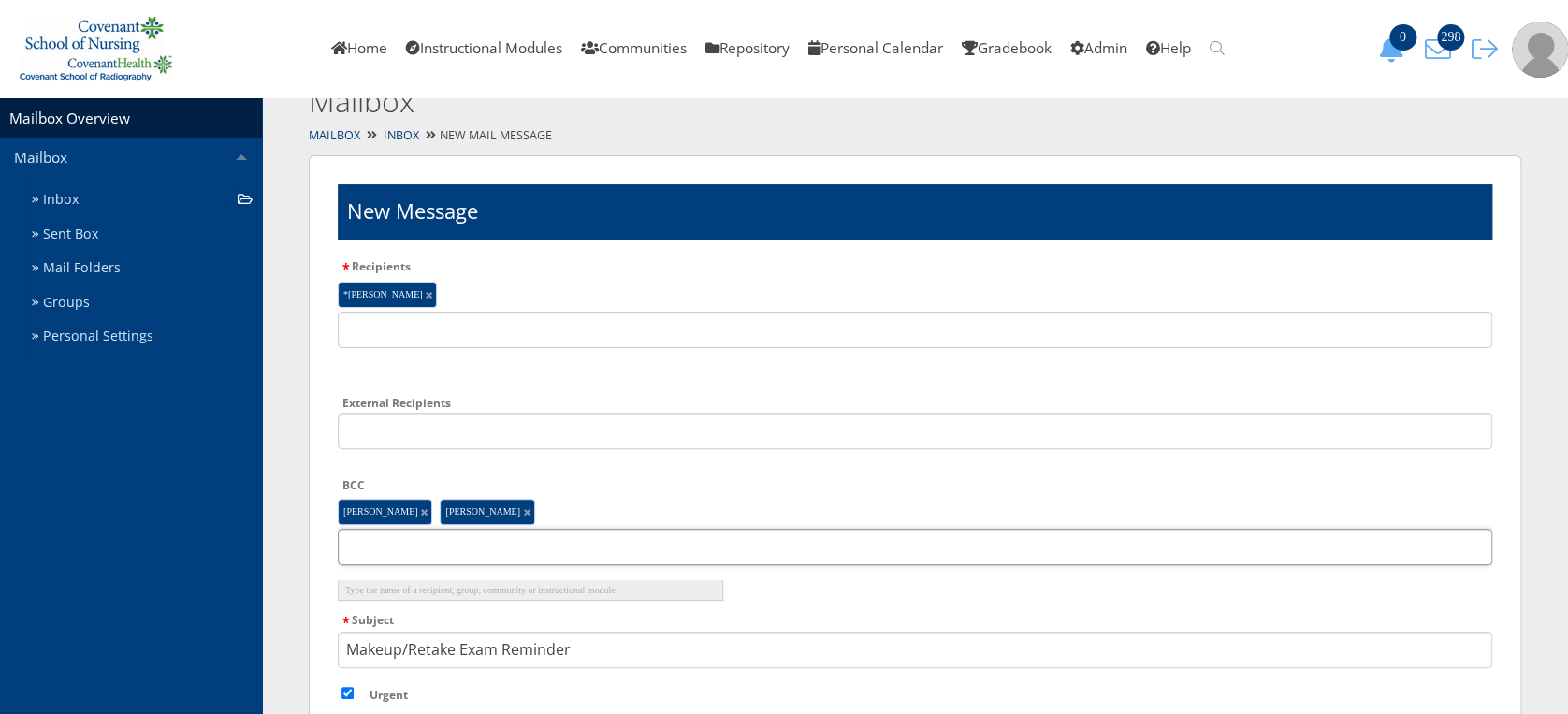
click at [496, 558] on input "text" at bounding box center [915, 546] width 1154 height 36
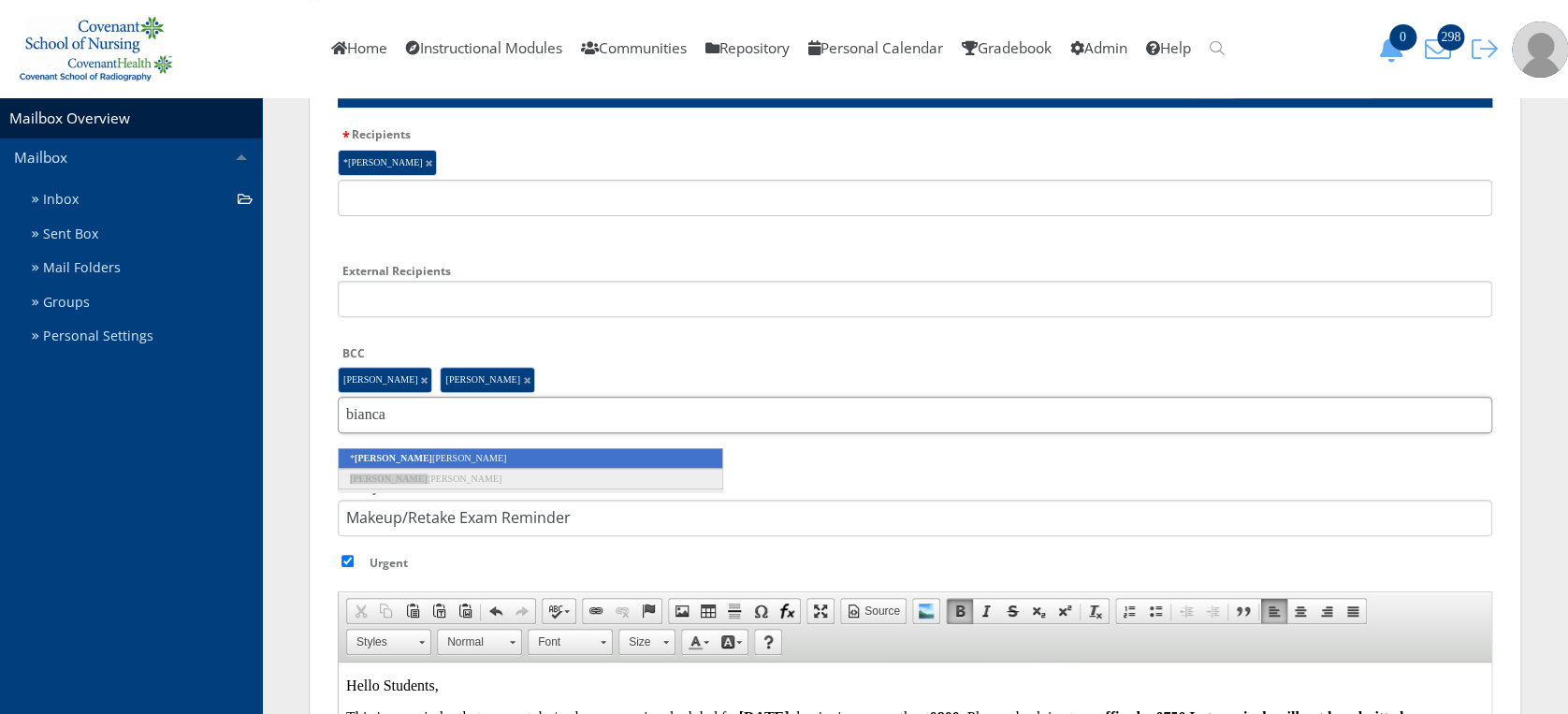
scroll to position [226, 0]
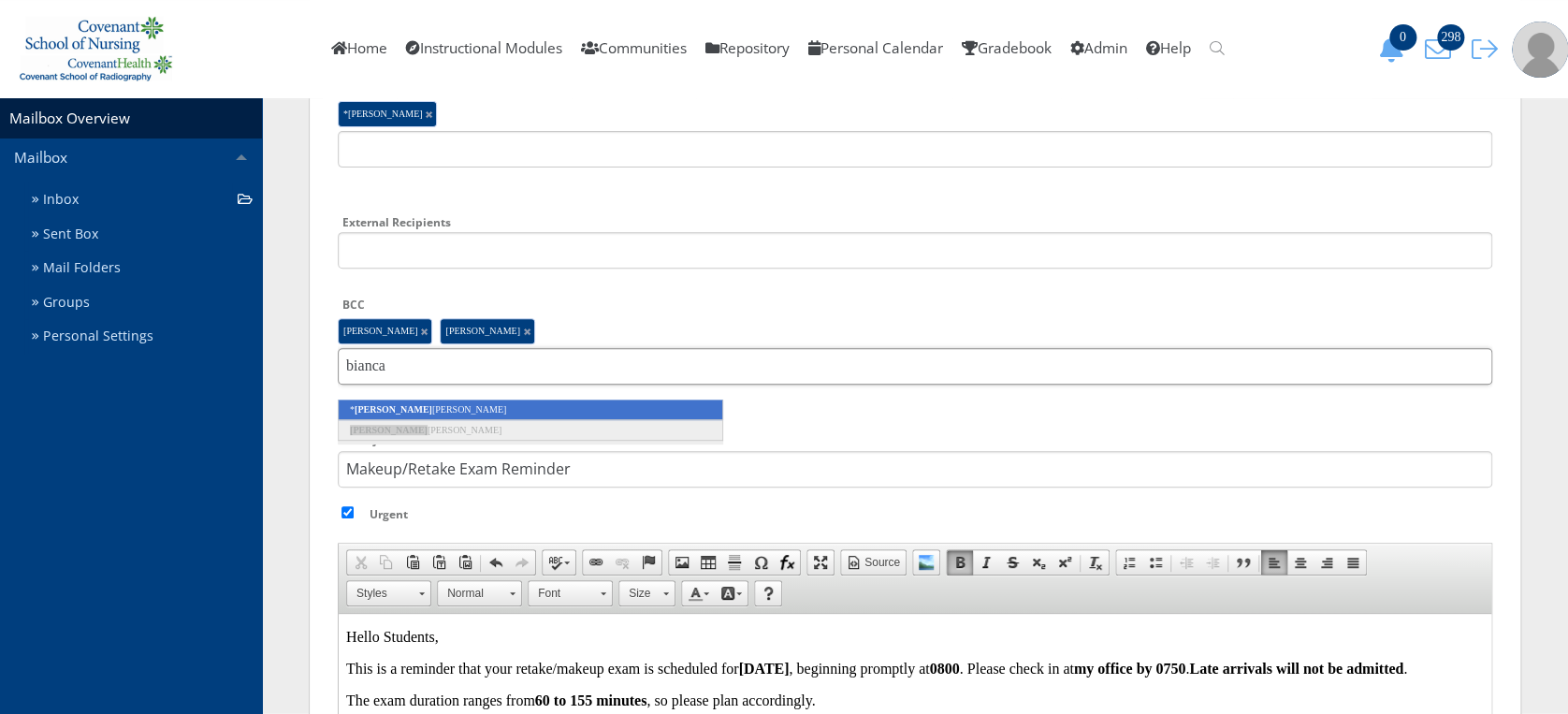
click at [417, 354] on input "bianca" at bounding box center [915, 366] width 1154 height 36
click at [591, 361] on input "bianca" at bounding box center [915, 366] width 1154 height 36
type input "b"
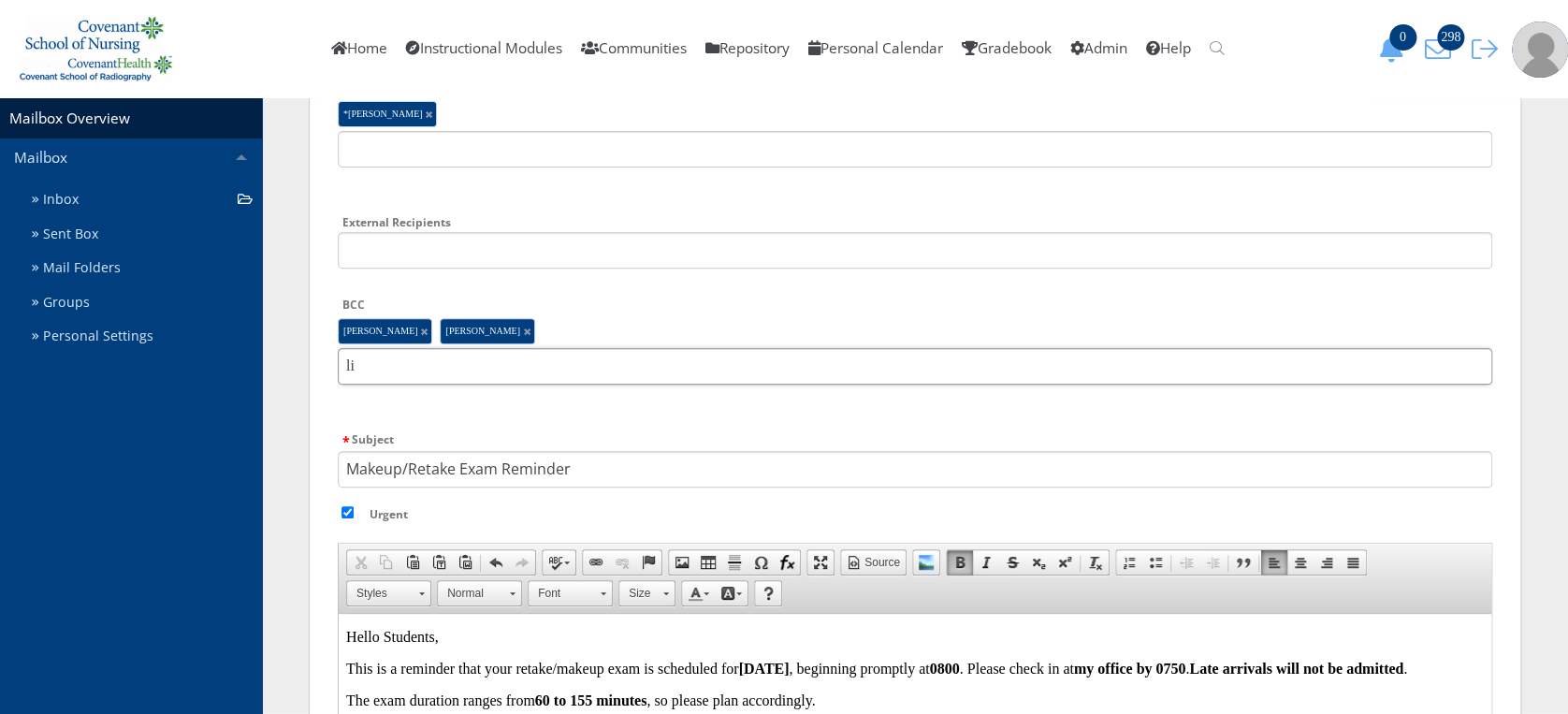
type input "l"
click at [591, 361] on input "text" at bounding box center [915, 366] width 1154 height 36
click at [645, 366] on input "bianca" at bounding box center [915, 366] width 1154 height 36
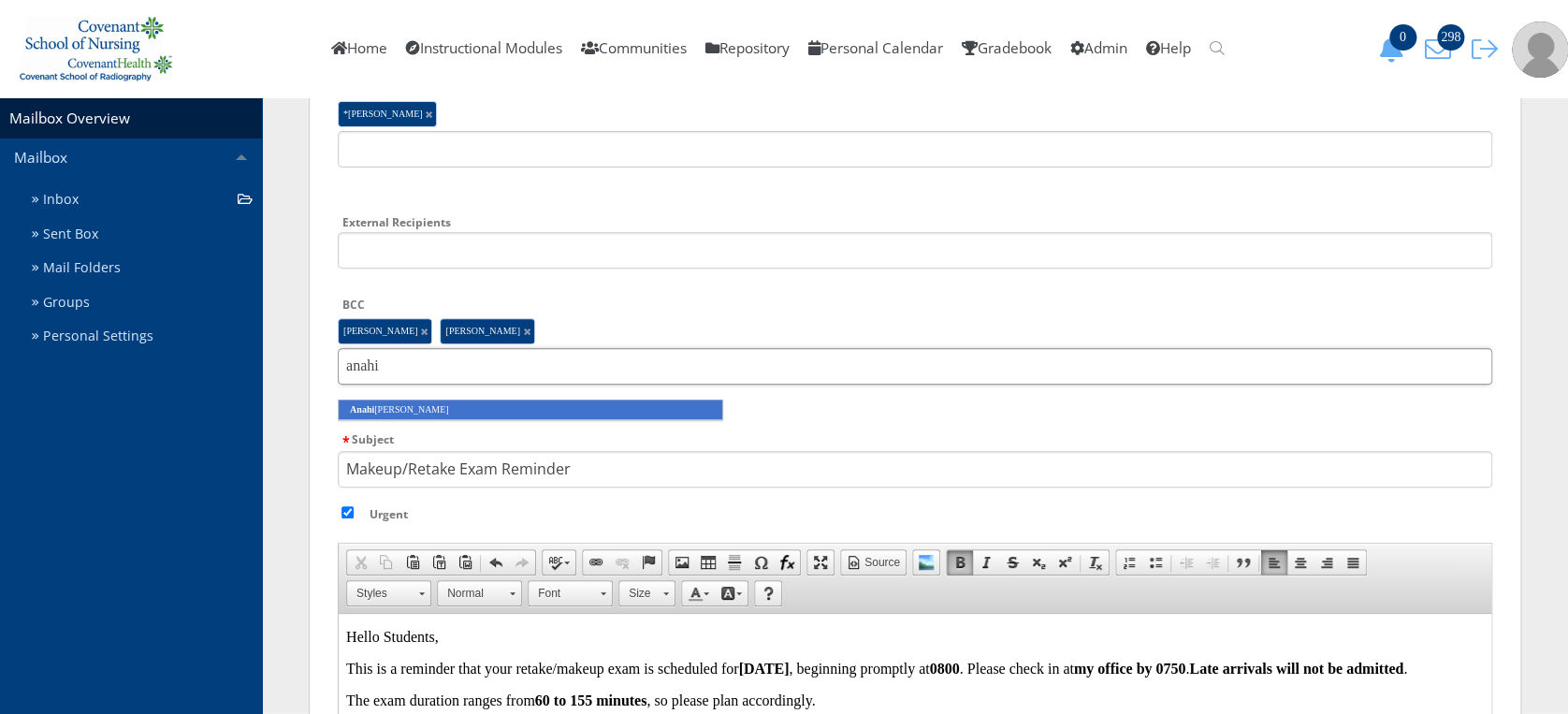
type input "anahi"
click at [629, 400] on li "Anahi Hernandez" at bounding box center [530, 409] width 385 height 21
type input "landeros"
click at [499, 410] on li "Abigail Landeros" at bounding box center [530, 409] width 385 height 21
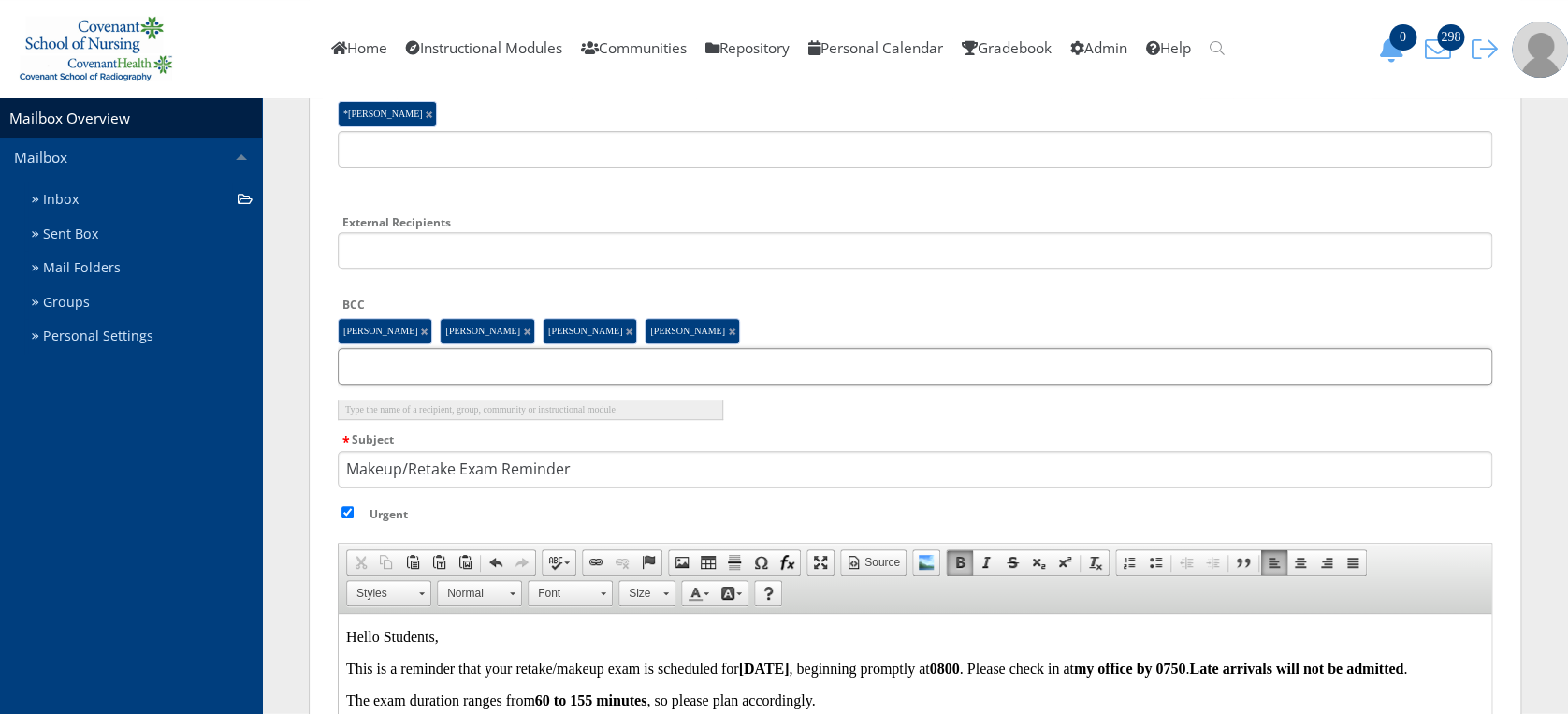
click at [509, 376] on input "text" at bounding box center [915, 366] width 1154 height 36
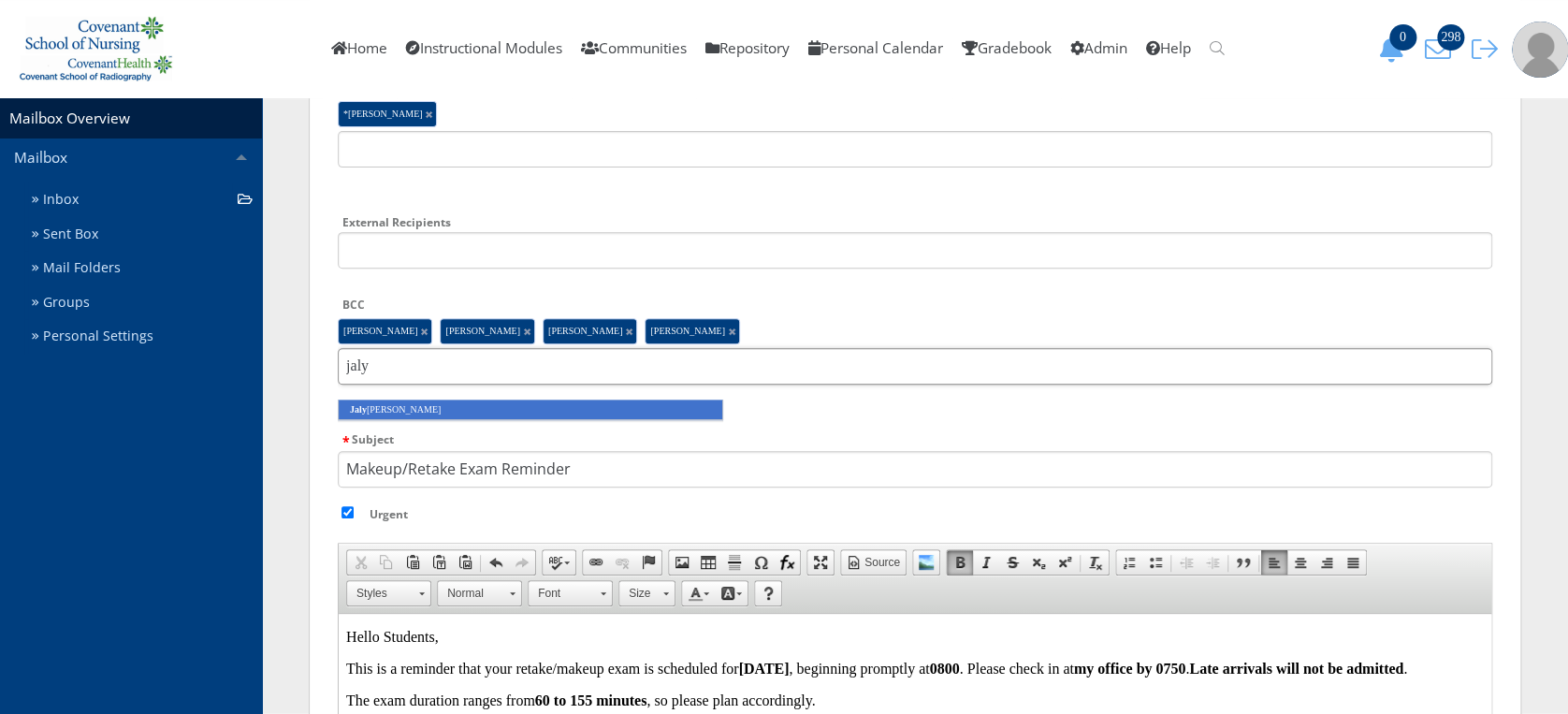
type input "jaly"
click at [502, 409] on li "Jaly nn Garcia" at bounding box center [530, 409] width 385 height 21
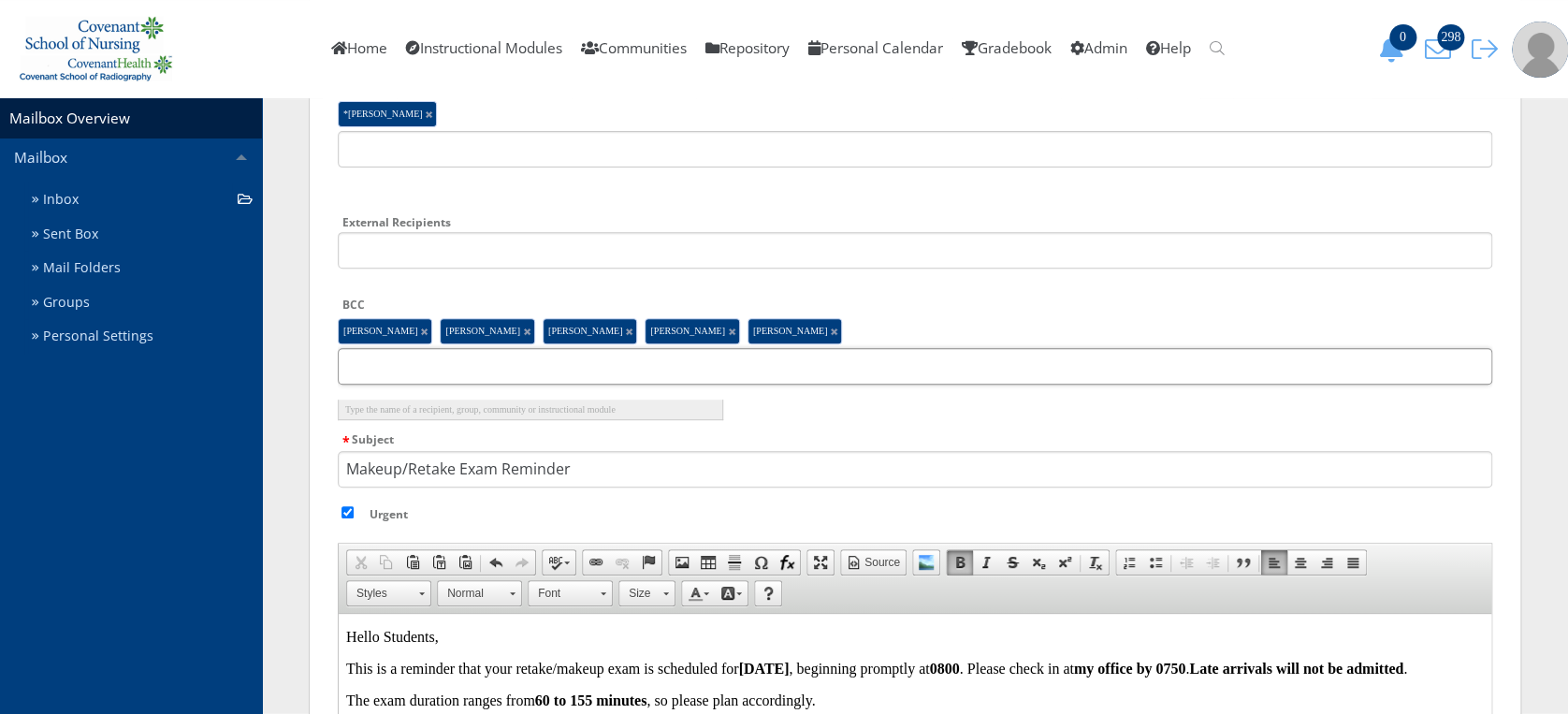
click at [684, 376] on input "text" at bounding box center [915, 366] width 1154 height 36
type input "u"
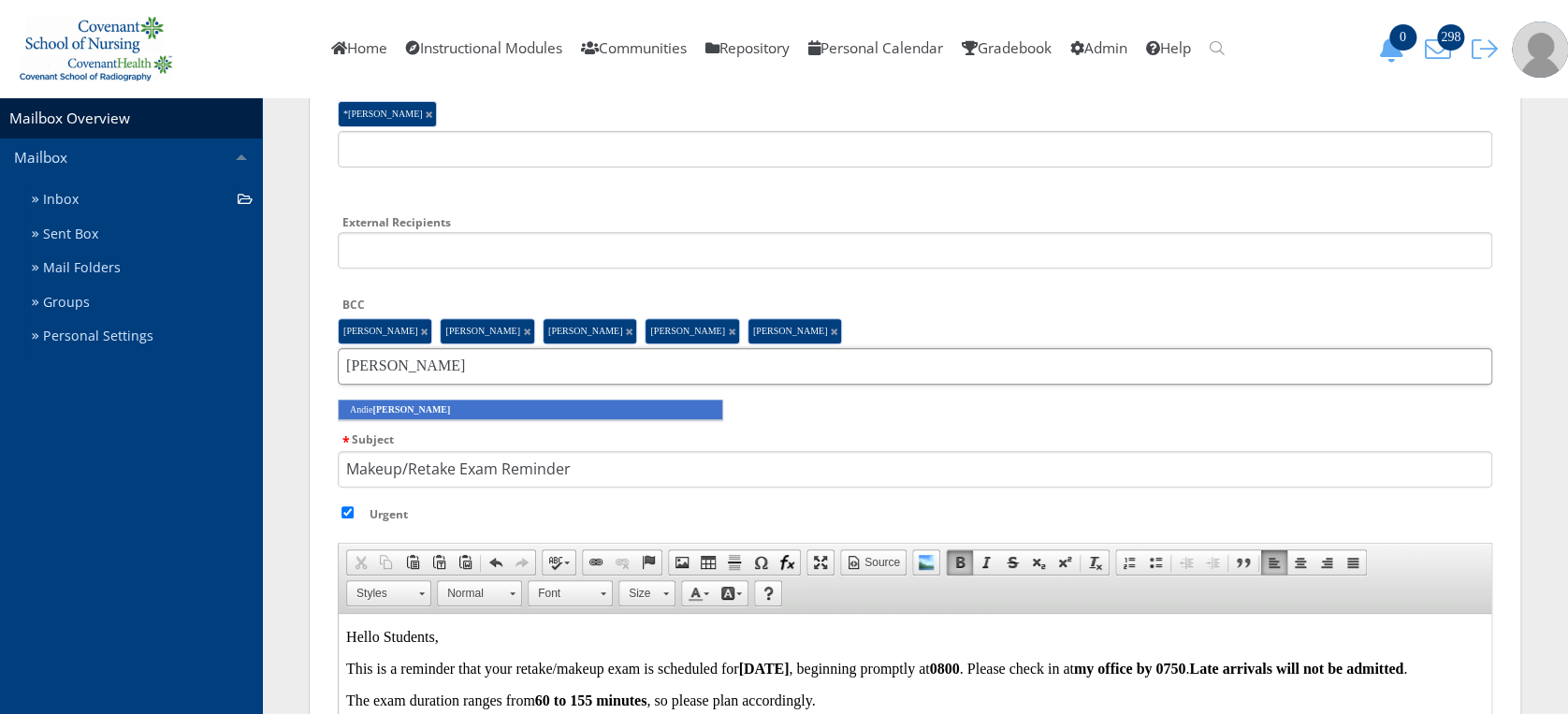
type input "guffey"
click at [664, 401] on li "Andie Guffey" at bounding box center [530, 409] width 385 height 21
type input "vasq"
click at [664, 401] on li "Jennifer Vasq uez" at bounding box center [530, 409] width 385 height 21
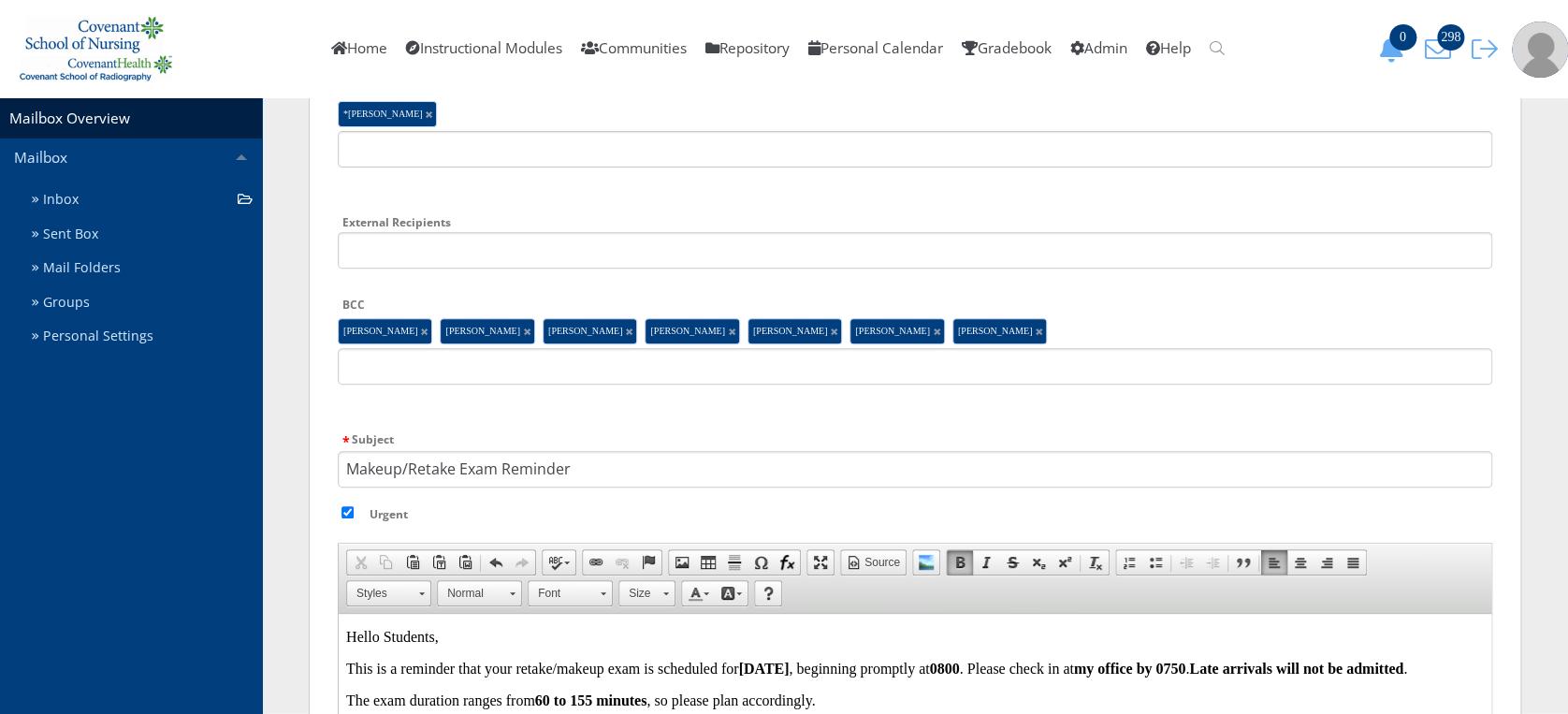
click at [1518, 525] on div "New Message Recipients *Elisa Tienda Type the name of a recipient, group, commu…" at bounding box center [915, 525] width 1212 height 1102
click at [1007, 367] on input "text" at bounding box center [915, 366] width 1154 height 36
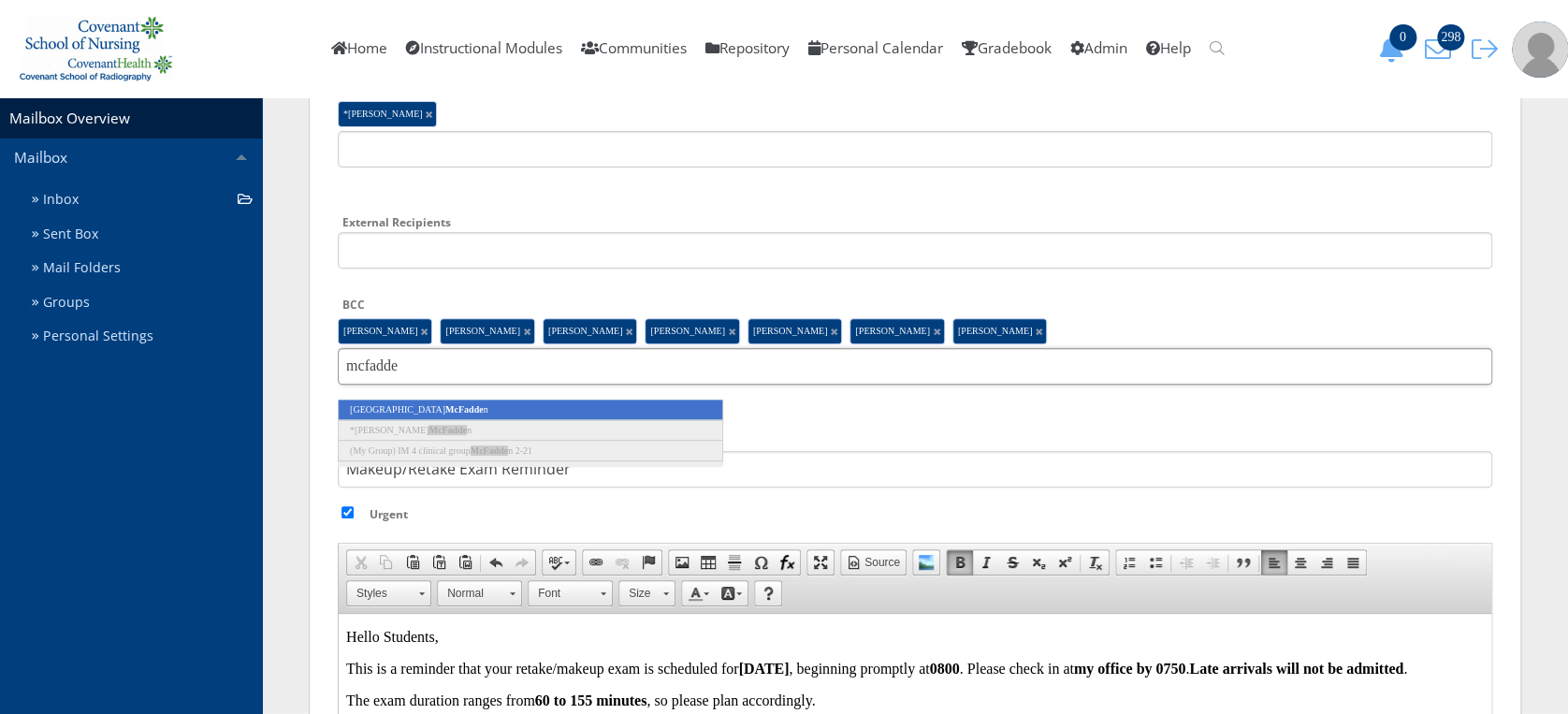
type input "mcfadde"
click at [658, 406] on li "Sydney McFadde n" at bounding box center [530, 409] width 385 height 21
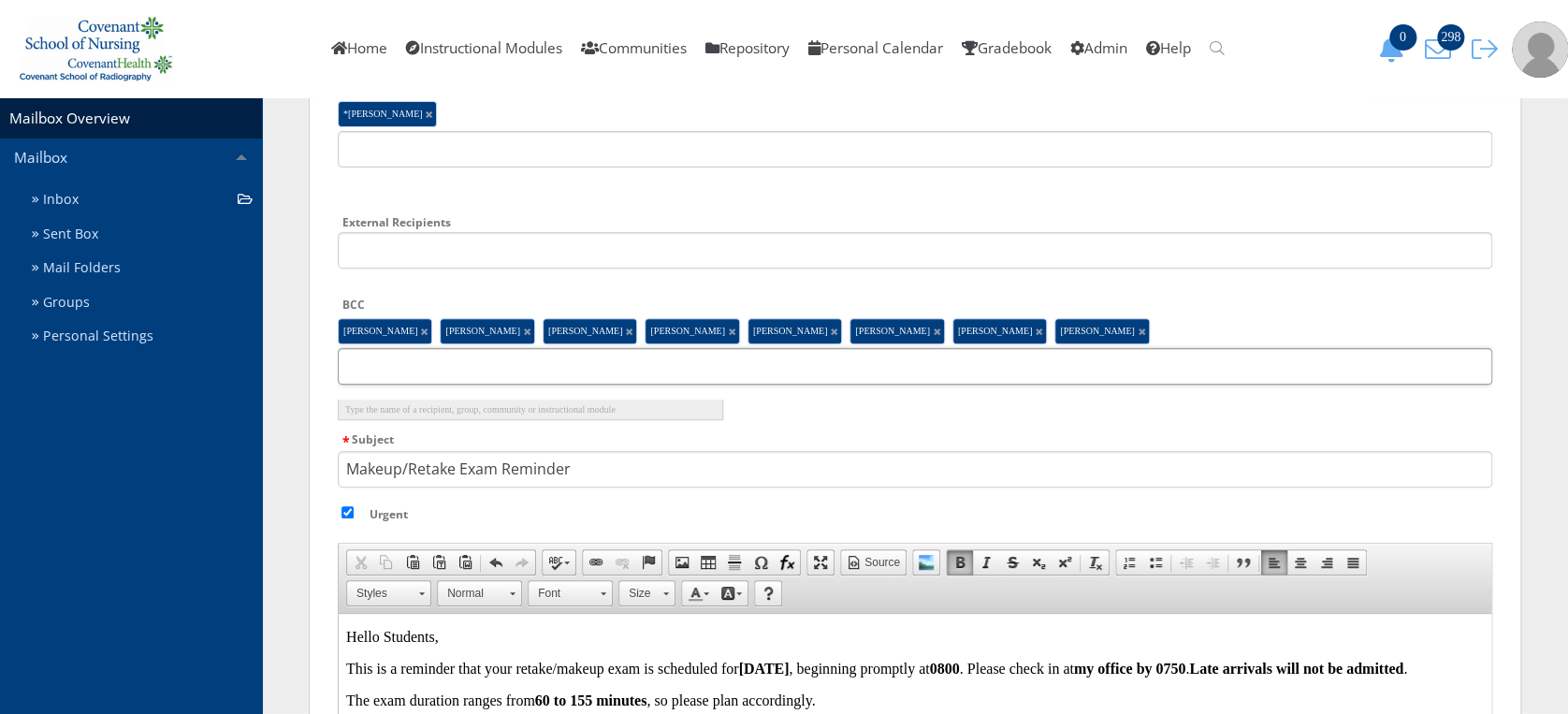
click at [1072, 359] on input "text" at bounding box center [915, 366] width 1154 height 36
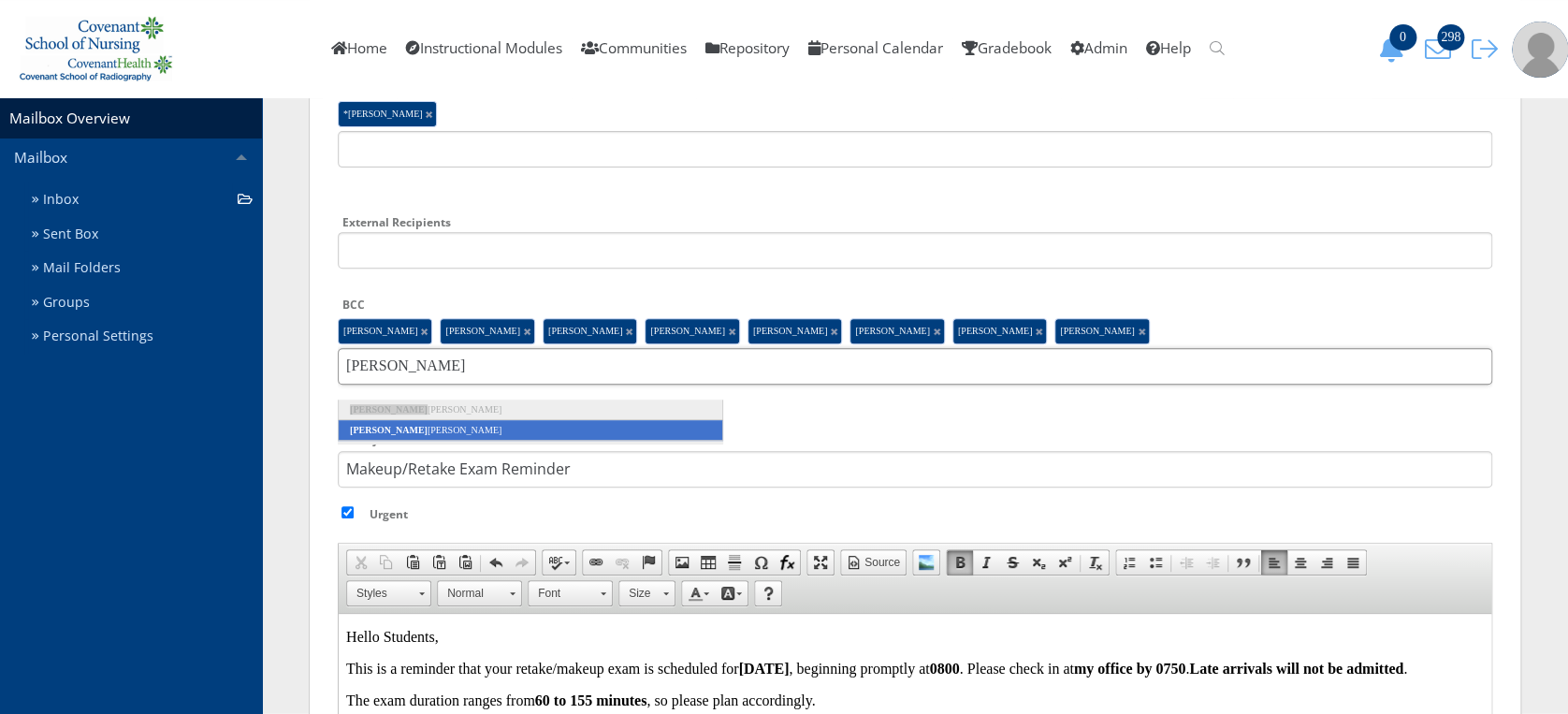
type input "amaya"
click at [690, 425] on li "Amaya Munoz" at bounding box center [530, 429] width 385 height 21
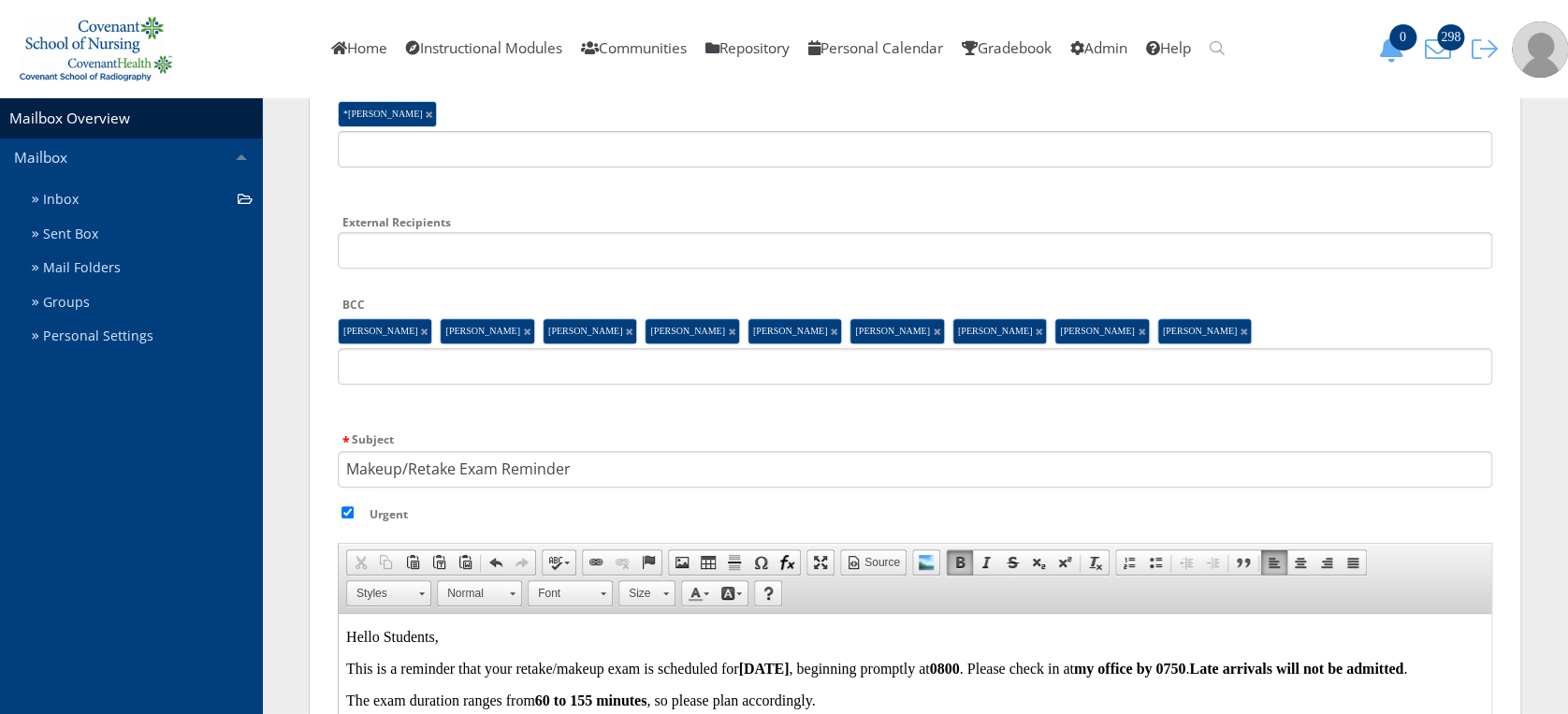
click at [1527, 435] on div "Mailbox Mailbox Inbox New Mail Message New Message Recipients *Elisa Tienda Typ…" at bounding box center [915, 473] width 1306 height 1204
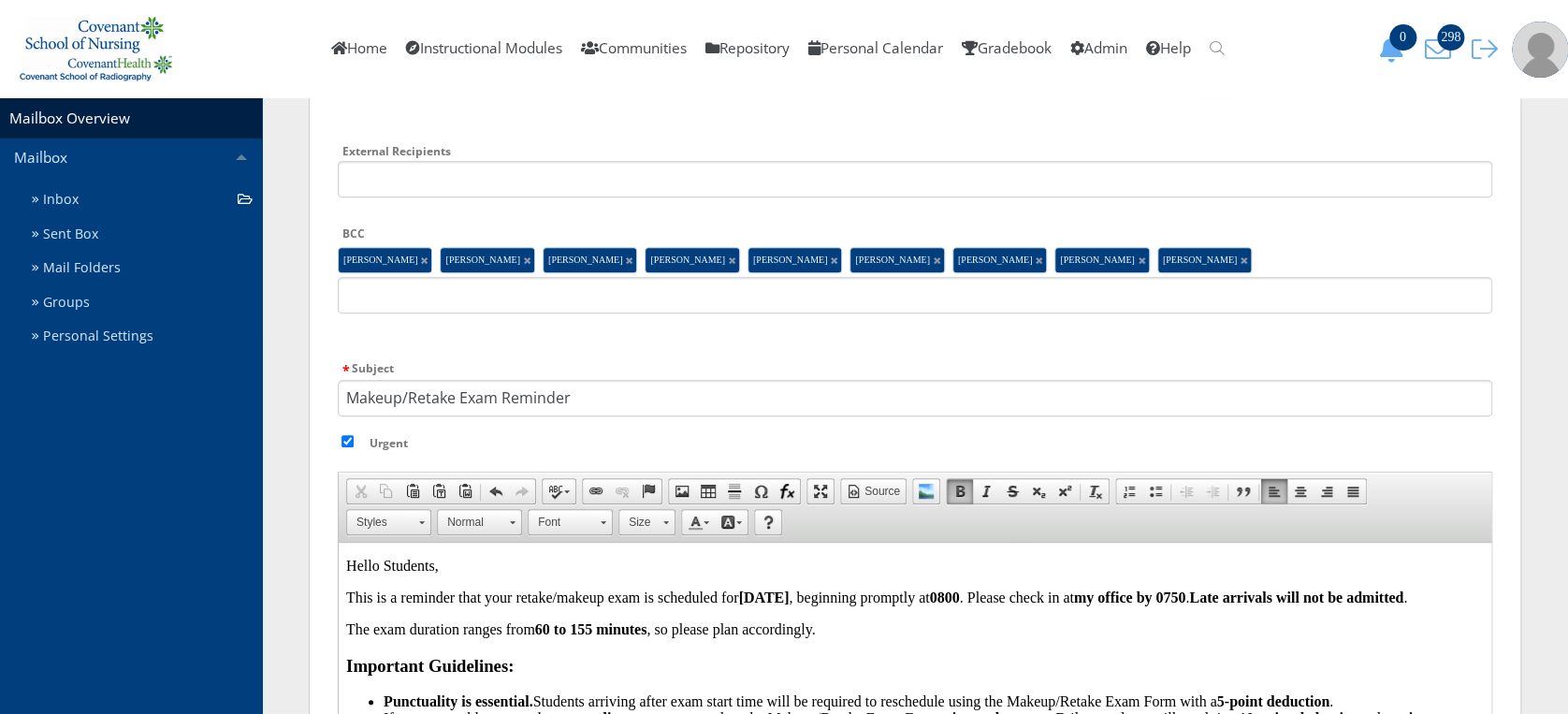
scroll to position [407, 0]
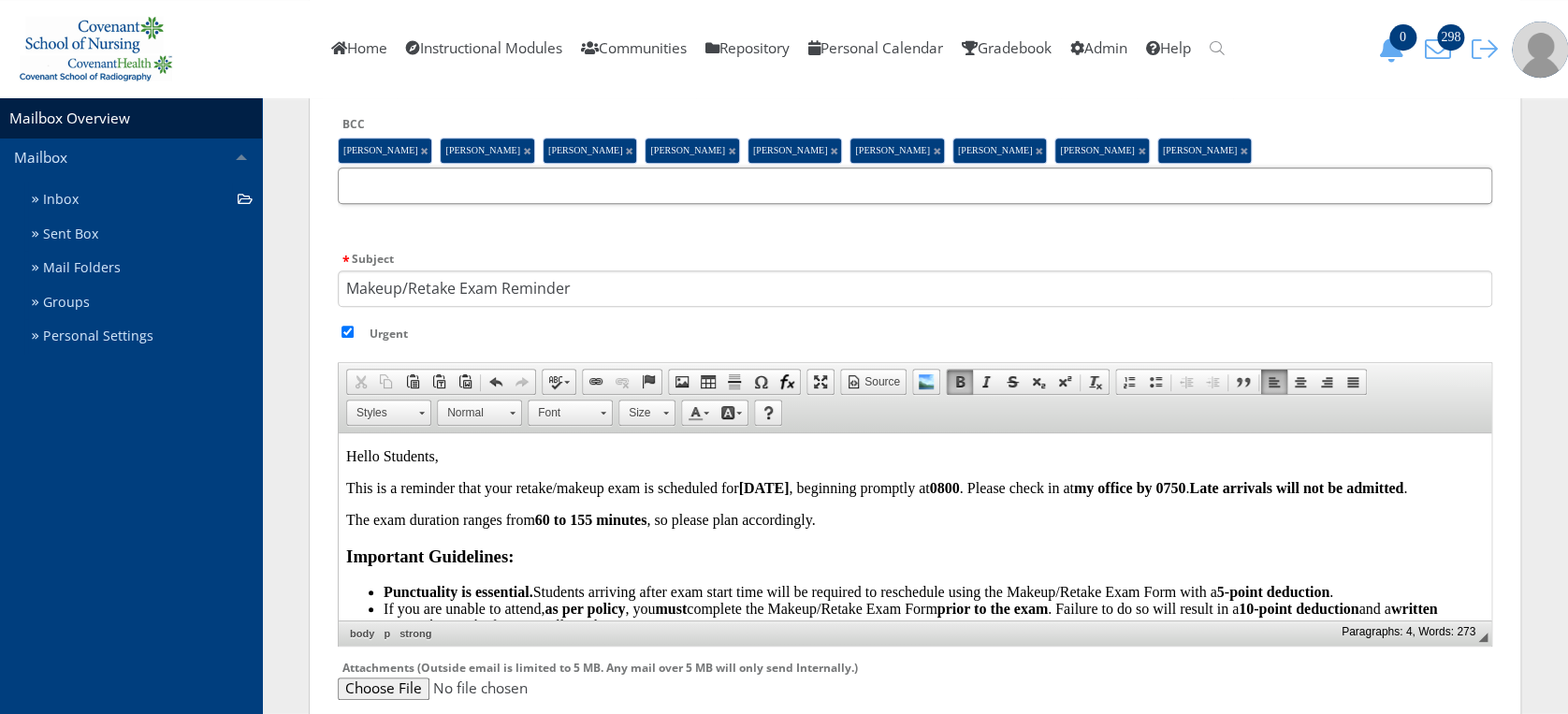
click at [1247, 189] on input "text" at bounding box center [915, 185] width 1154 height 36
click at [1190, 183] on input "text" at bounding box center [915, 185] width 1154 height 36
type input "garrison"
click at [681, 232] on li "Hanna Garrison" at bounding box center [530, 229] width 385 height 21
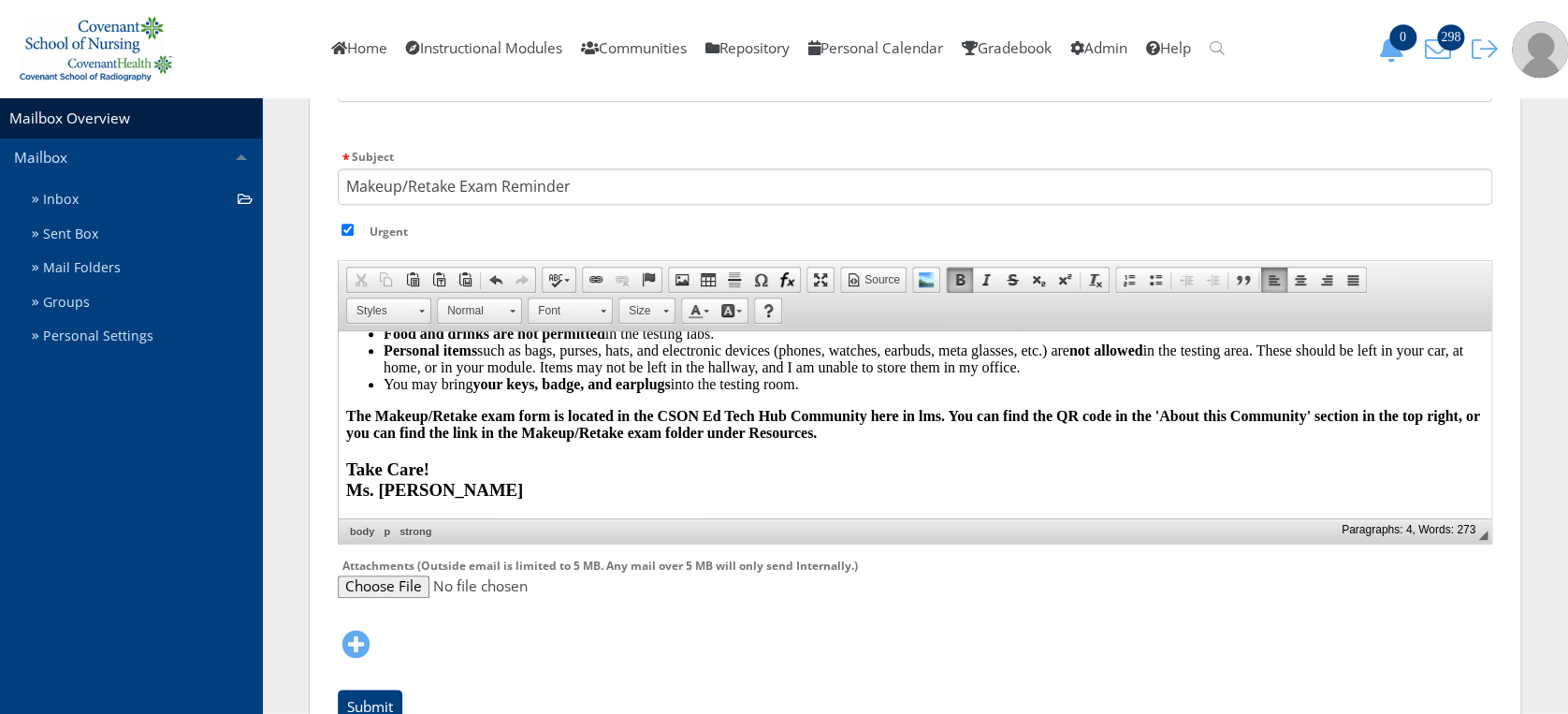
scroll to position [0, 0]
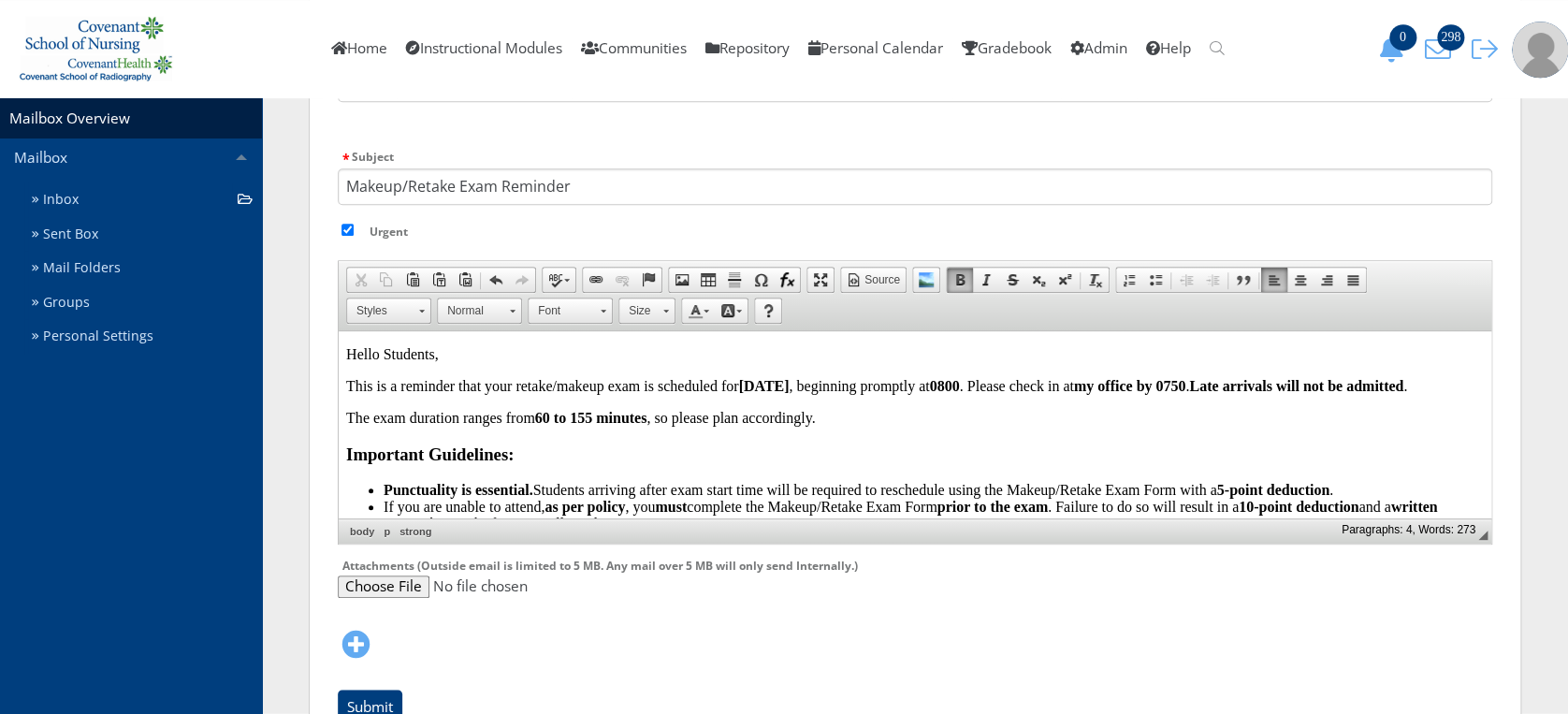
drag, startPoint x: 1483, startPoint y: 393, endPoint x: 1827, endPoint y: 633, distance: 419.4
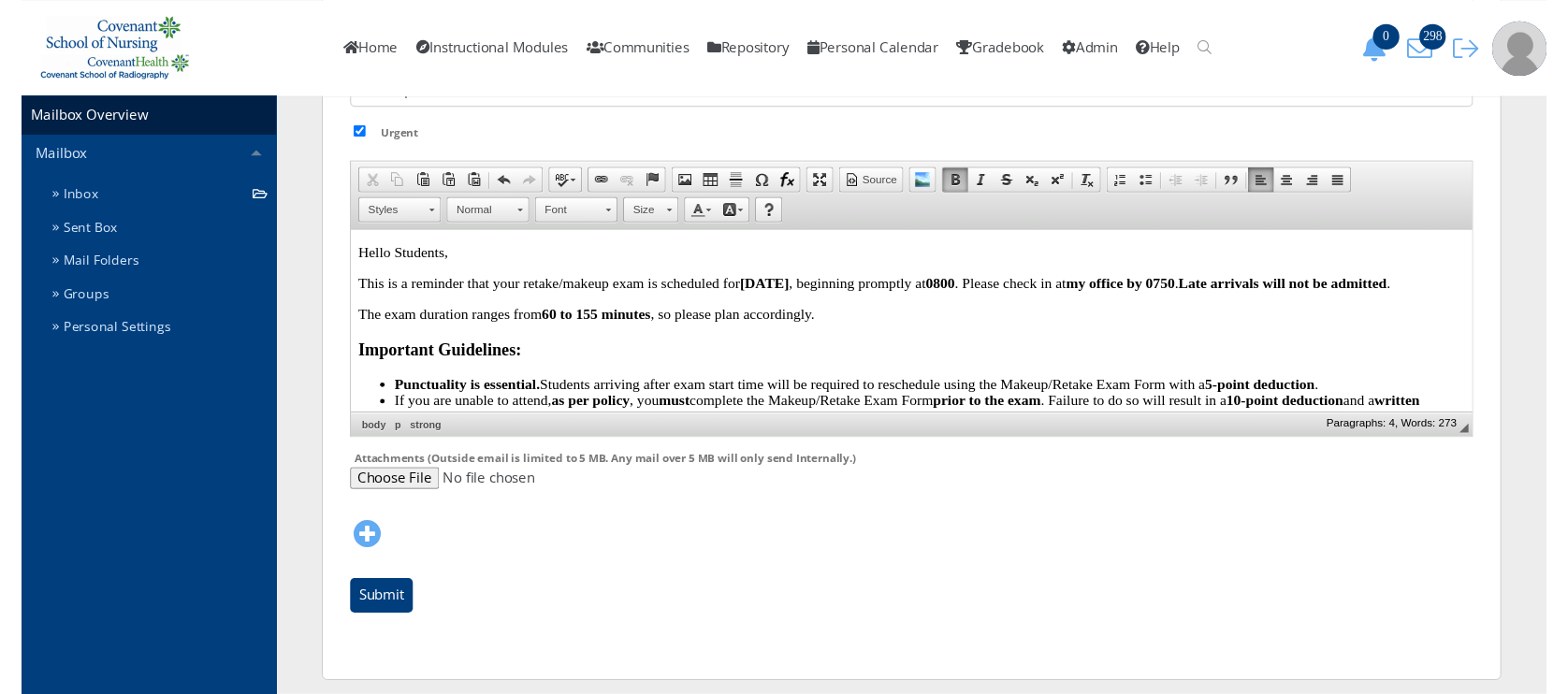
scroll to position [614, 0]
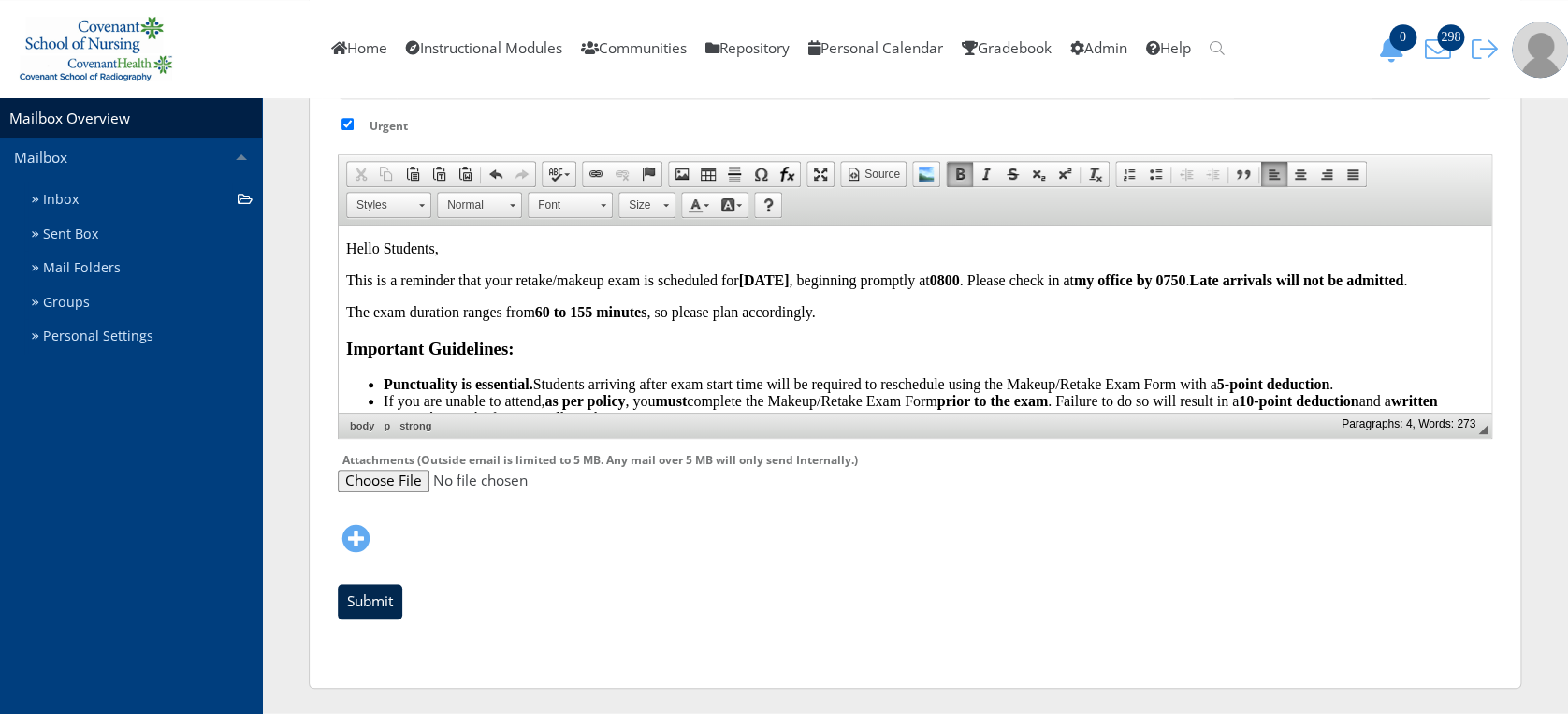
click at [384, 599] on input "Submit" at bounding box center [370, 602] width 65 height 35
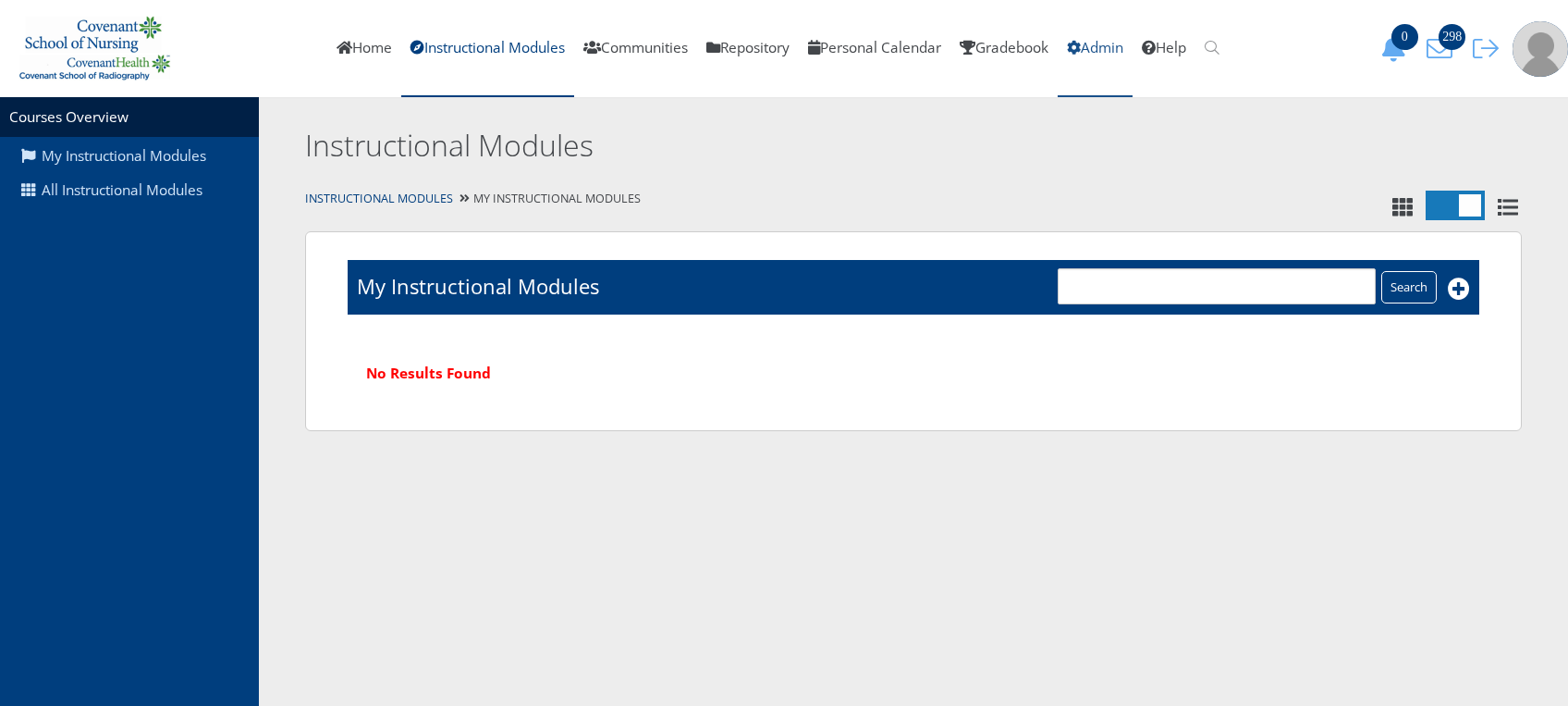
click at [1095, 44] on link "Admin" at bounding box center [1094, 48] width 74 height 97
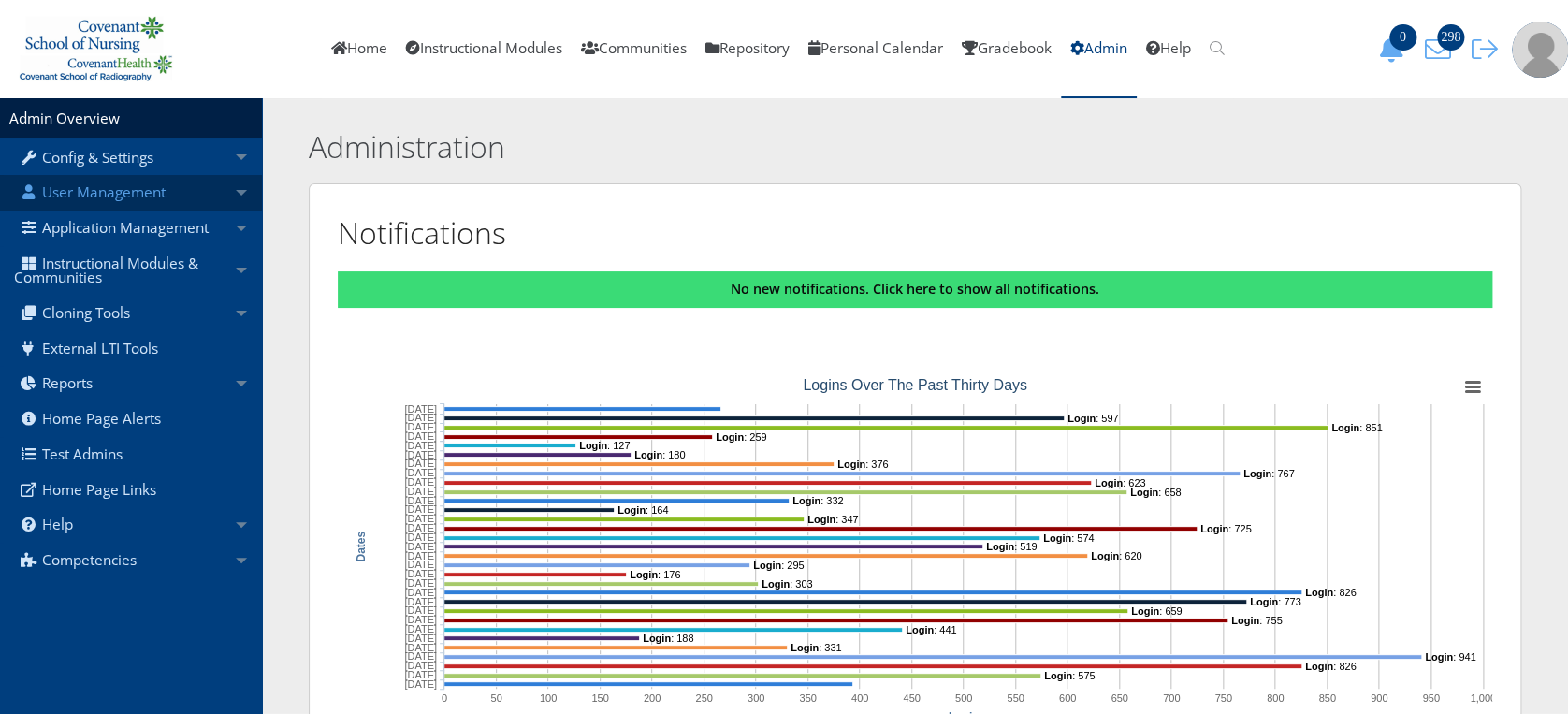
click at [73, 206] on link "User Management" at bounding box center [131, 193] width 262 height 35
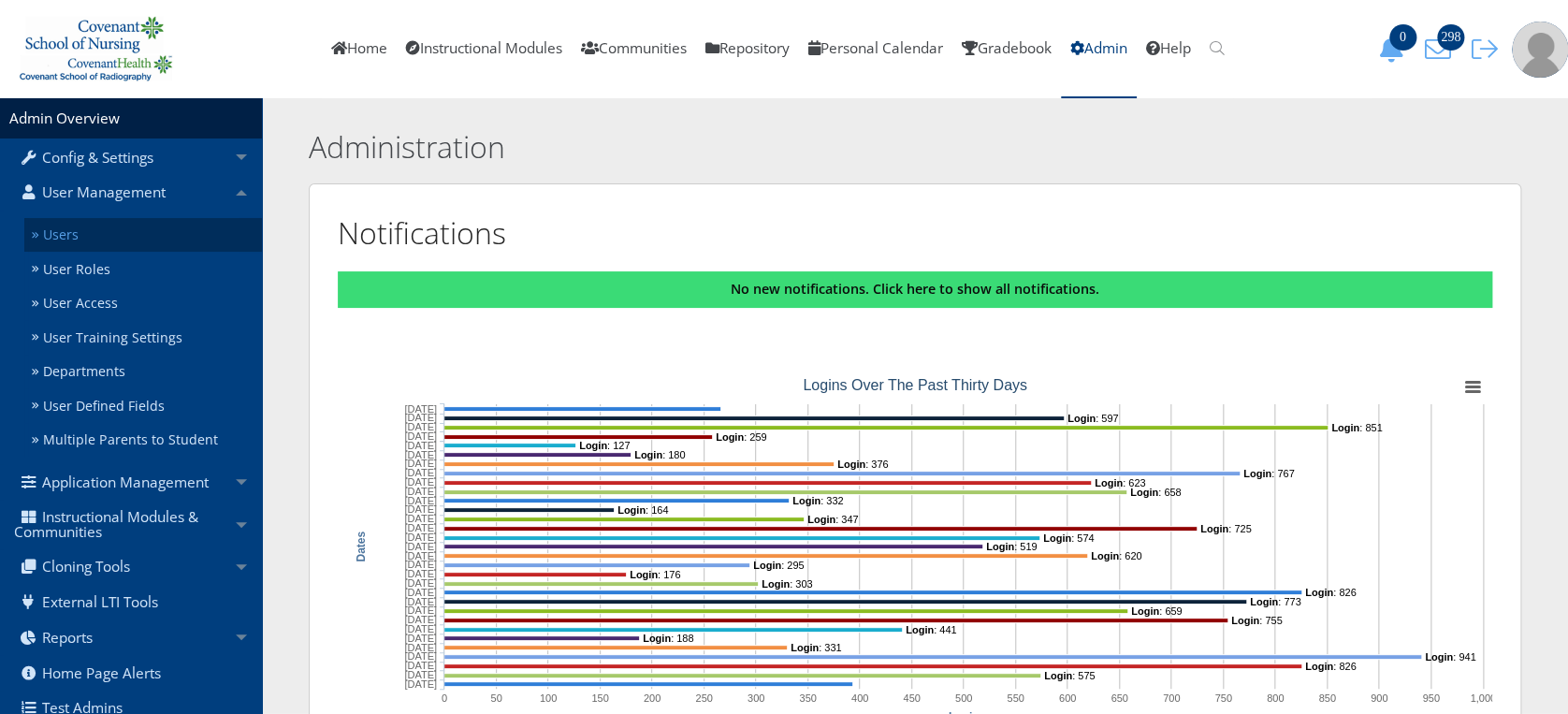
click at [71, 230] on link "Users" at bounding box center [143, 235] width 238 height 34
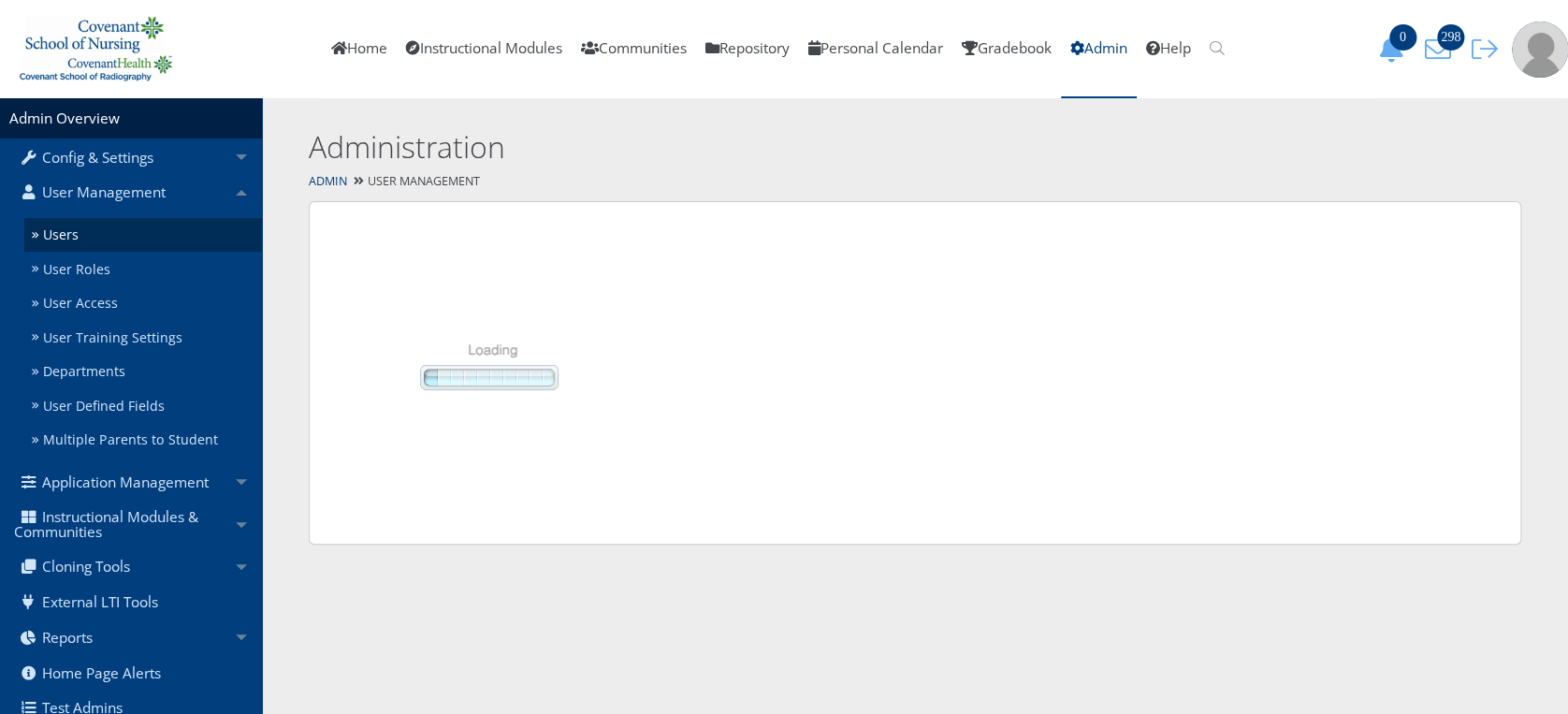
select select "50"
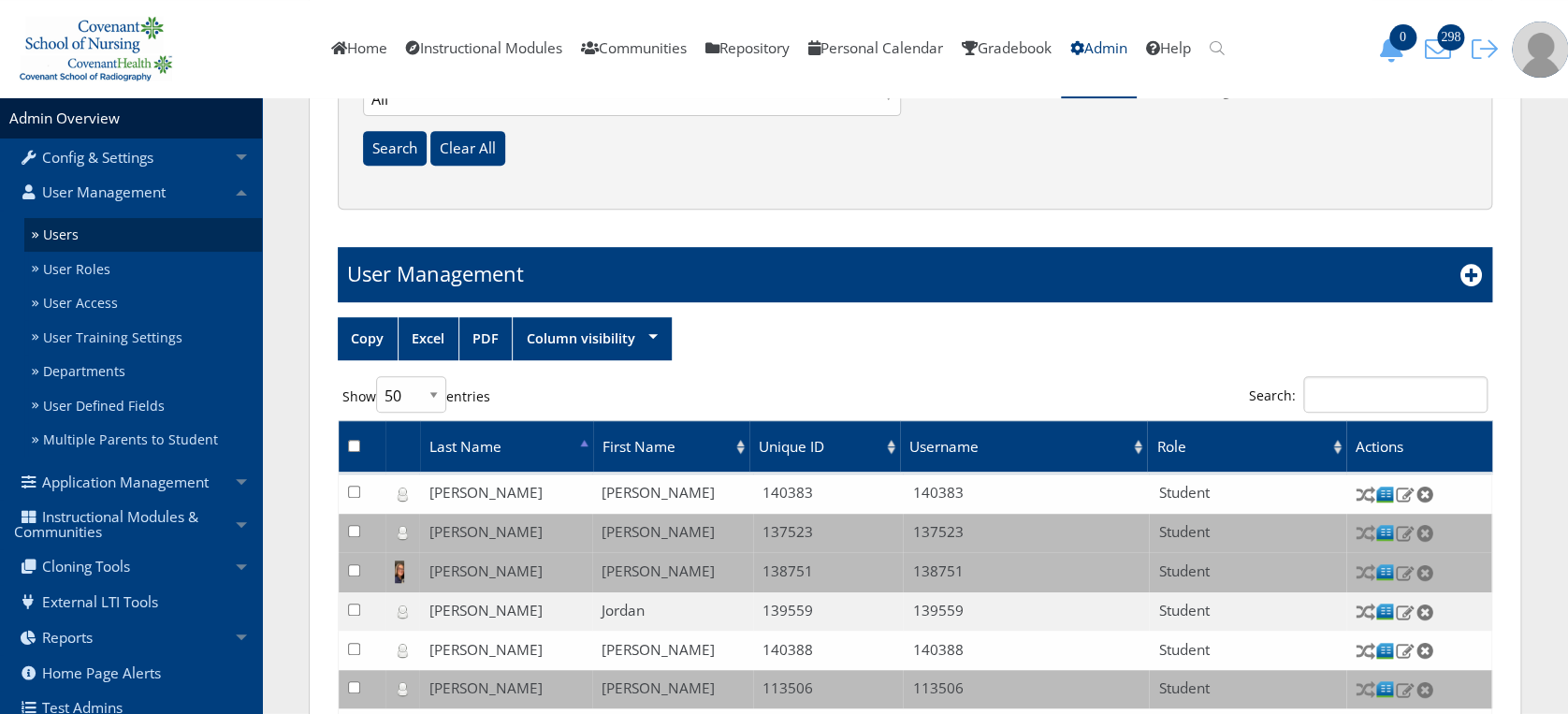
scroll to position [314, 0]
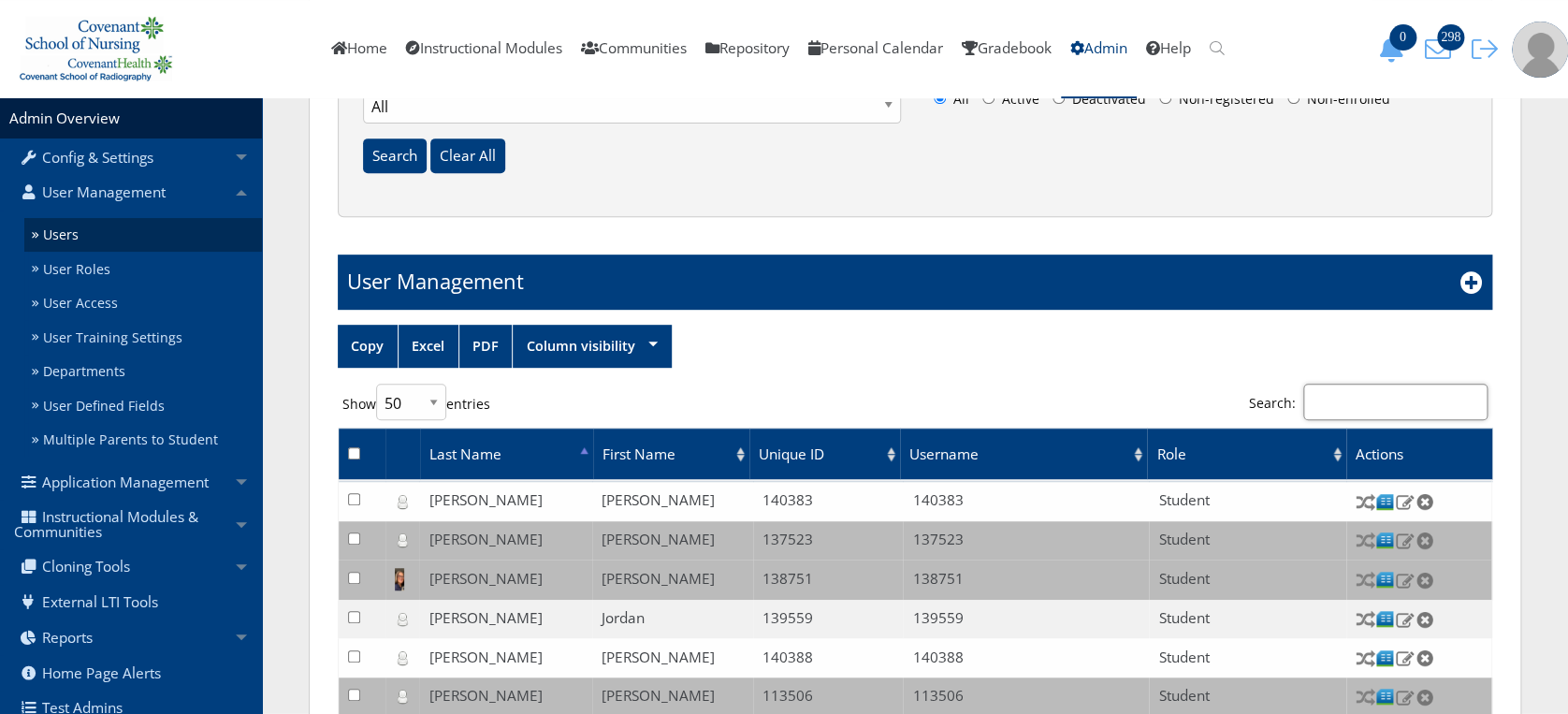
click at [1397, 391] on input "Search:" at bounding box center [1395, 401] width 184 height 36
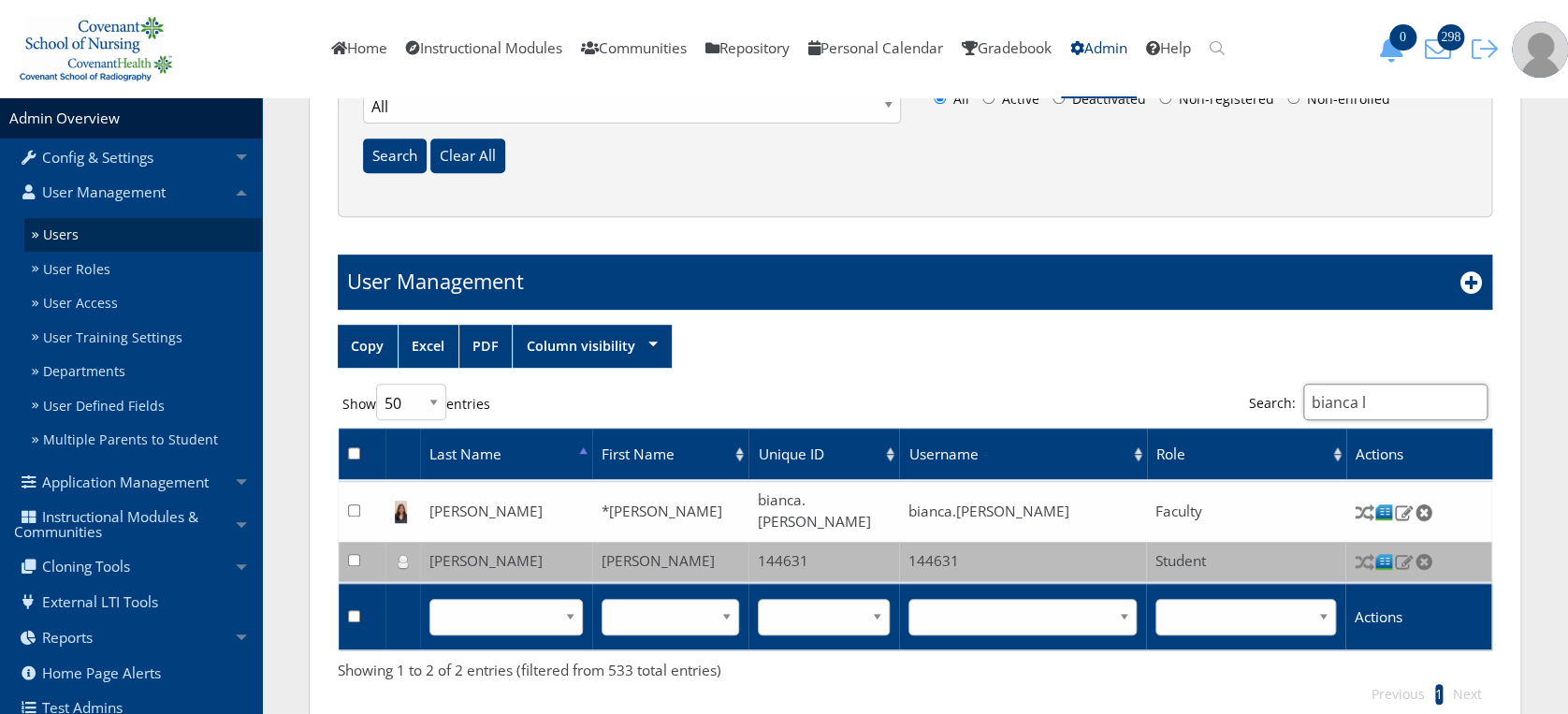
click at [1376, 394] on input "bianca l" at bounding box center [1395, 401] width 184 height 36
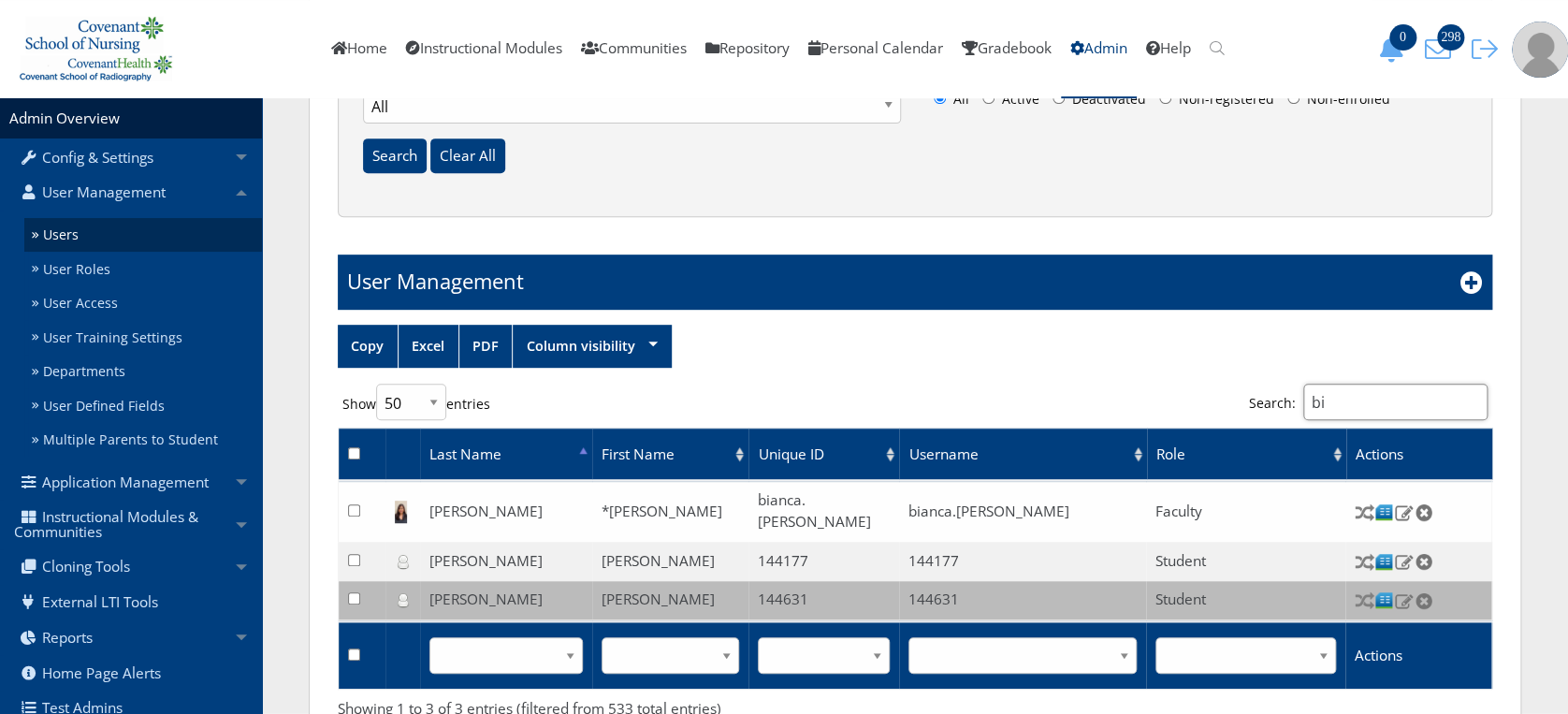
type input "b"
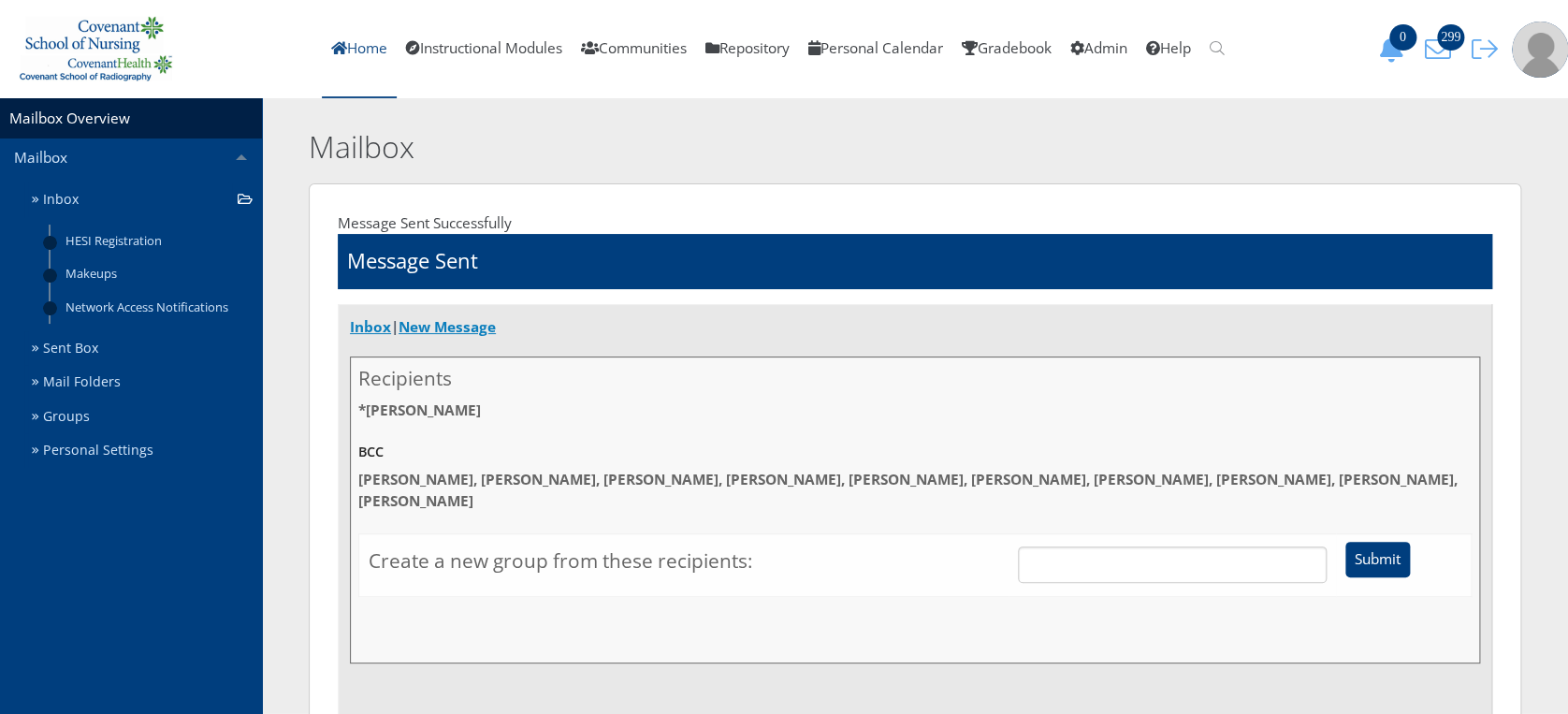
click at [353, 57] on link "Home" at bounding box center [359, 49] width 75 height 98
